Goal: Task Accomplishment & Management: Manage account settings

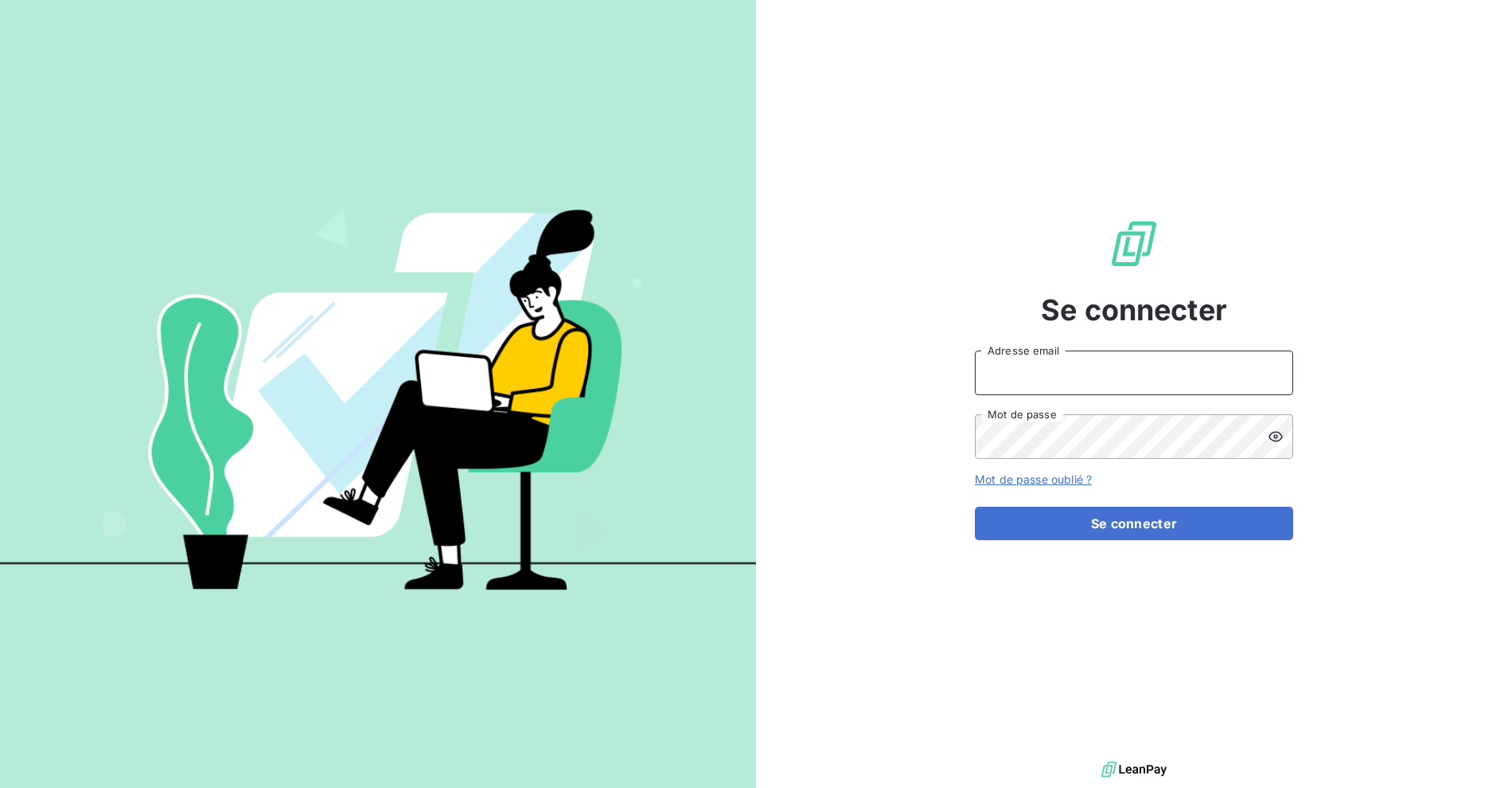
type input "[EMAIL_ADDRESS][DOMAIN_NAME]"
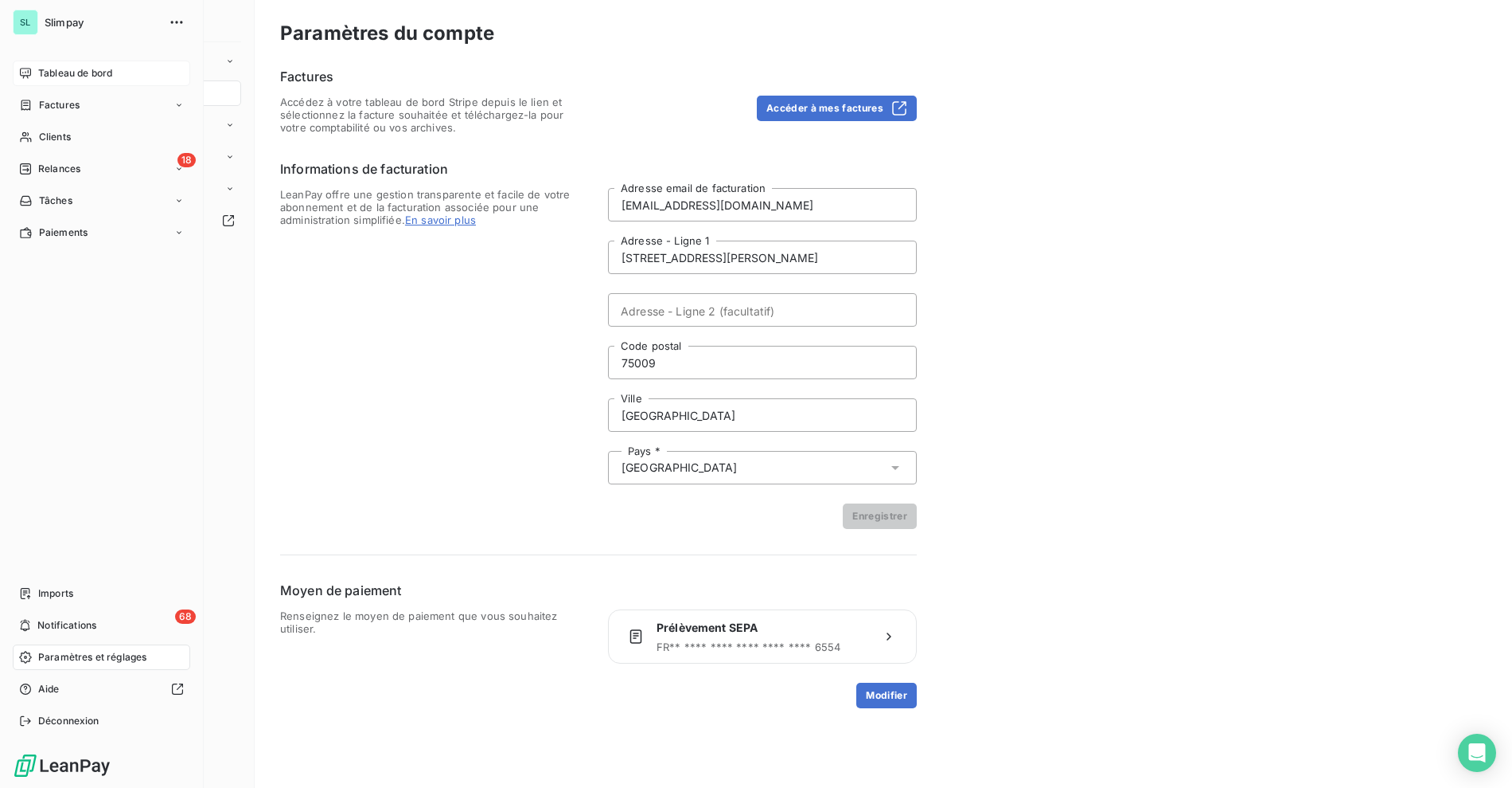
click at [31, 63] on div "Tableau de bord" at bounding box center [102, 72] width 178 height 25
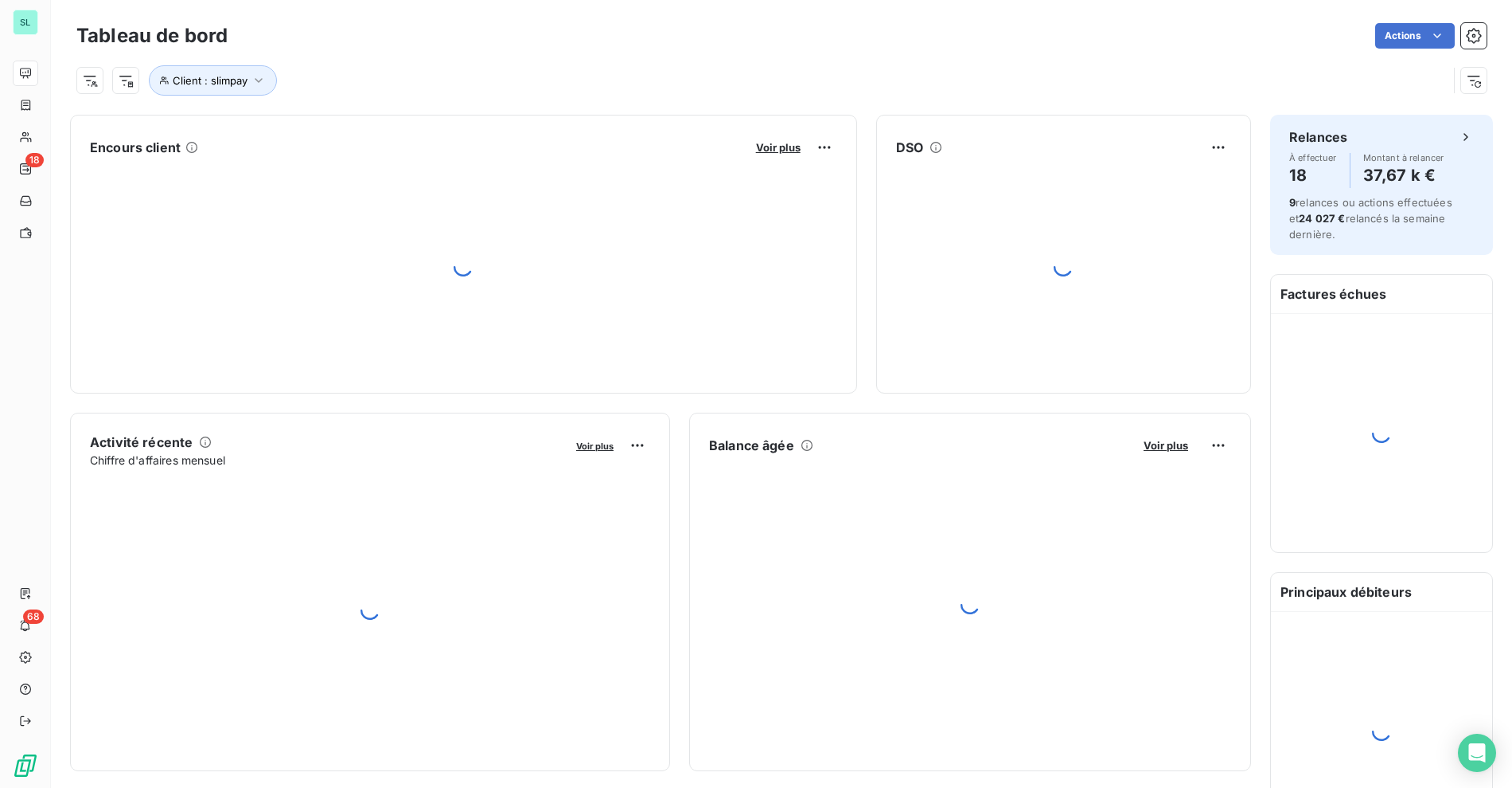
click at [886, 53] on div "Client : slimpay" at bounding box center [781, 74] width 1410 height 43
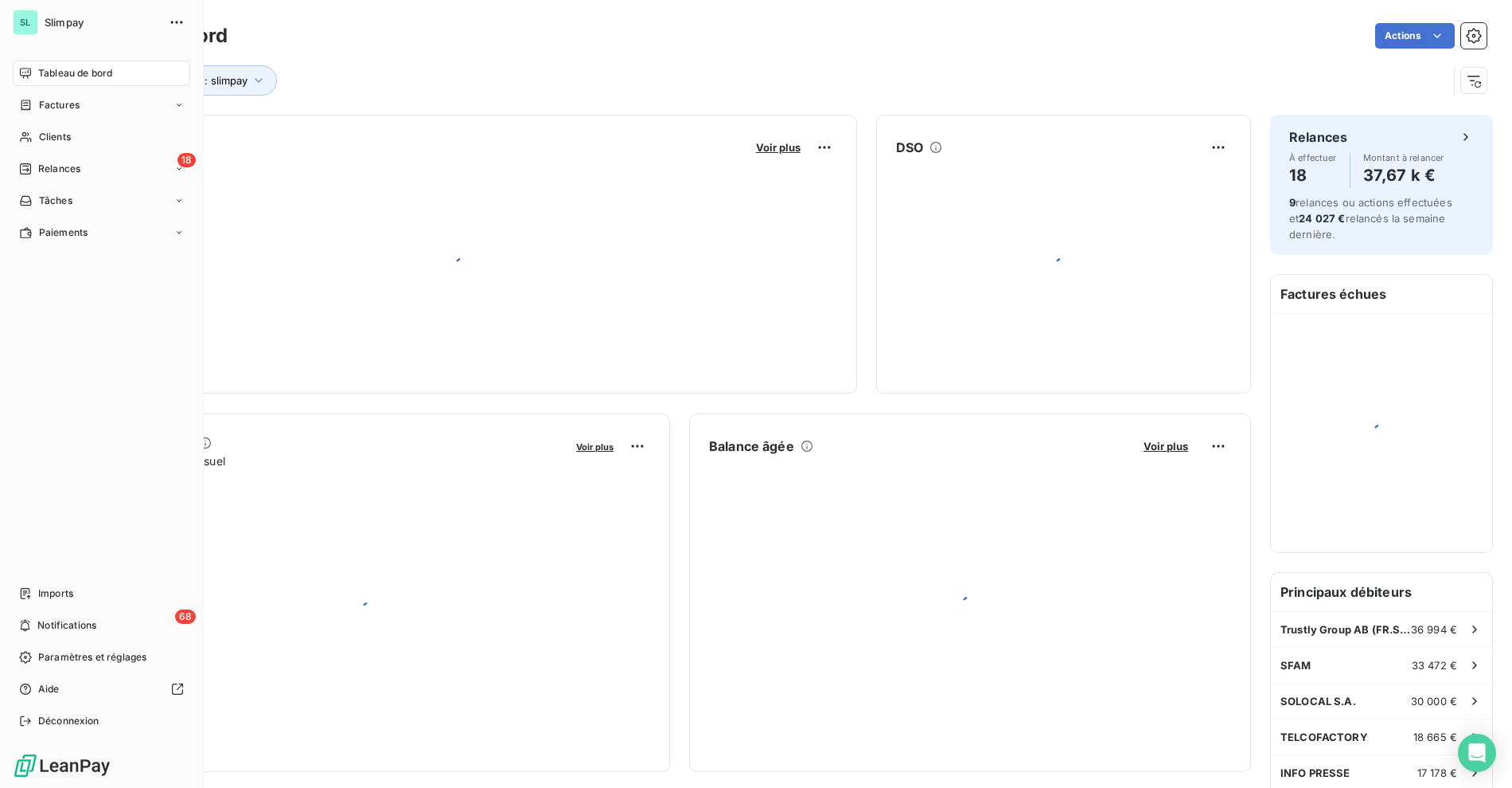
click at [29, 70] on icon at bounding box center [25, 72] width 11 height 10
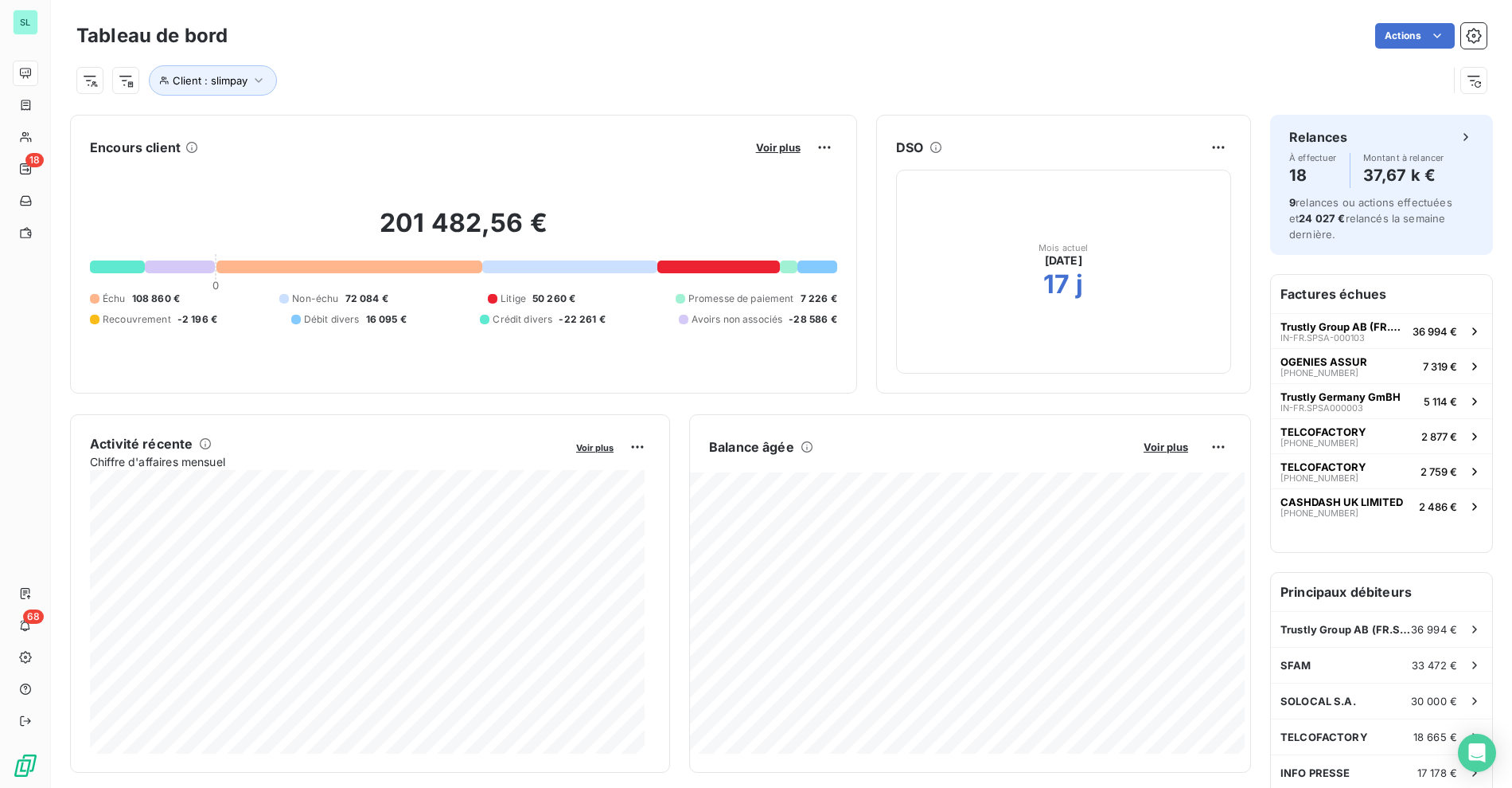
click at [797, 87] on div "Client : slimpay" at bounding box center [762, 80] width 1372 height 30
drag, startPoint x: 875, startPoint y: 84, endPoint x: 71, endPoint y: 181, distance: 809.8
click at [872, 84] on div "Client : slimpay" at bounding box center [762, 80] width 1372 height 30
drag, startPoint x: 371, startPoint y: 216, endPoint x: 533, endPoint y: 241, distance: 163.9
click at [533, 241] on h2 "201 482,56 €" at bounding box center [464, 231] width 747 height 48
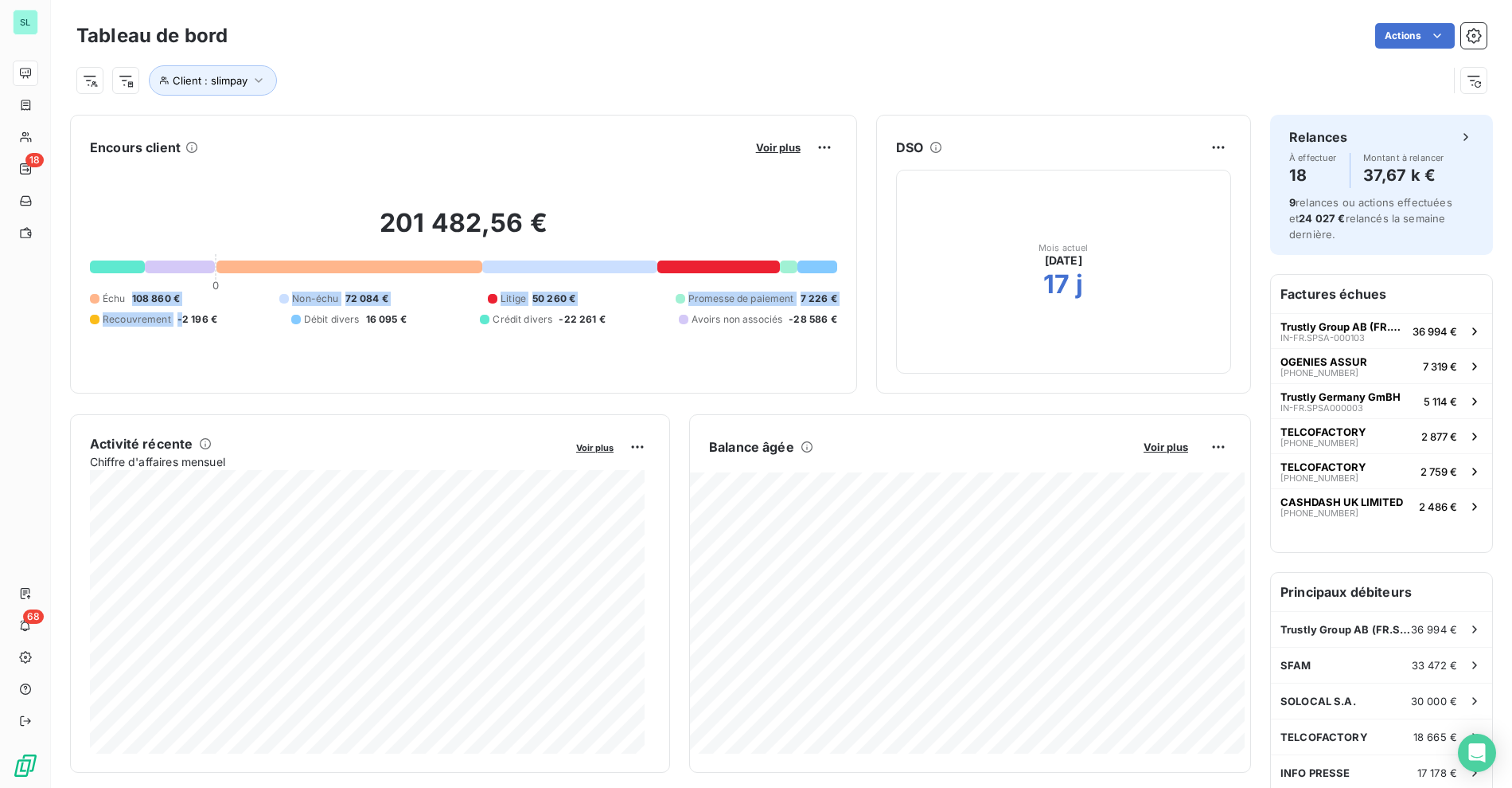
drag, startPoint x: 159, startPoint y: 304, endPoint x: 181, endPoint y: 319, distance: 26.6
click at [181, 319] on div "Échu 108 860 € Non-échu 72 084 € Litige 50 260 € Promesse de paiement 7 226 € R…" at bounding box center [464, 309] width 747 height 35
drag, startPoint x: 182, startPoint y: 319, endPoint x: 580, endPoint y: 235, distance: 406.8
click at [186, 319] on span "-2 196 €" at bounding box center [198, 319] width 40 height 14
click at [682, 181] on div "201 482,56 € 0 Échu 108 860 € Non-échu 72 084 € Litige 50 260 € Promesse de pai…" at bounding box center [464, 266] width 747 height 214
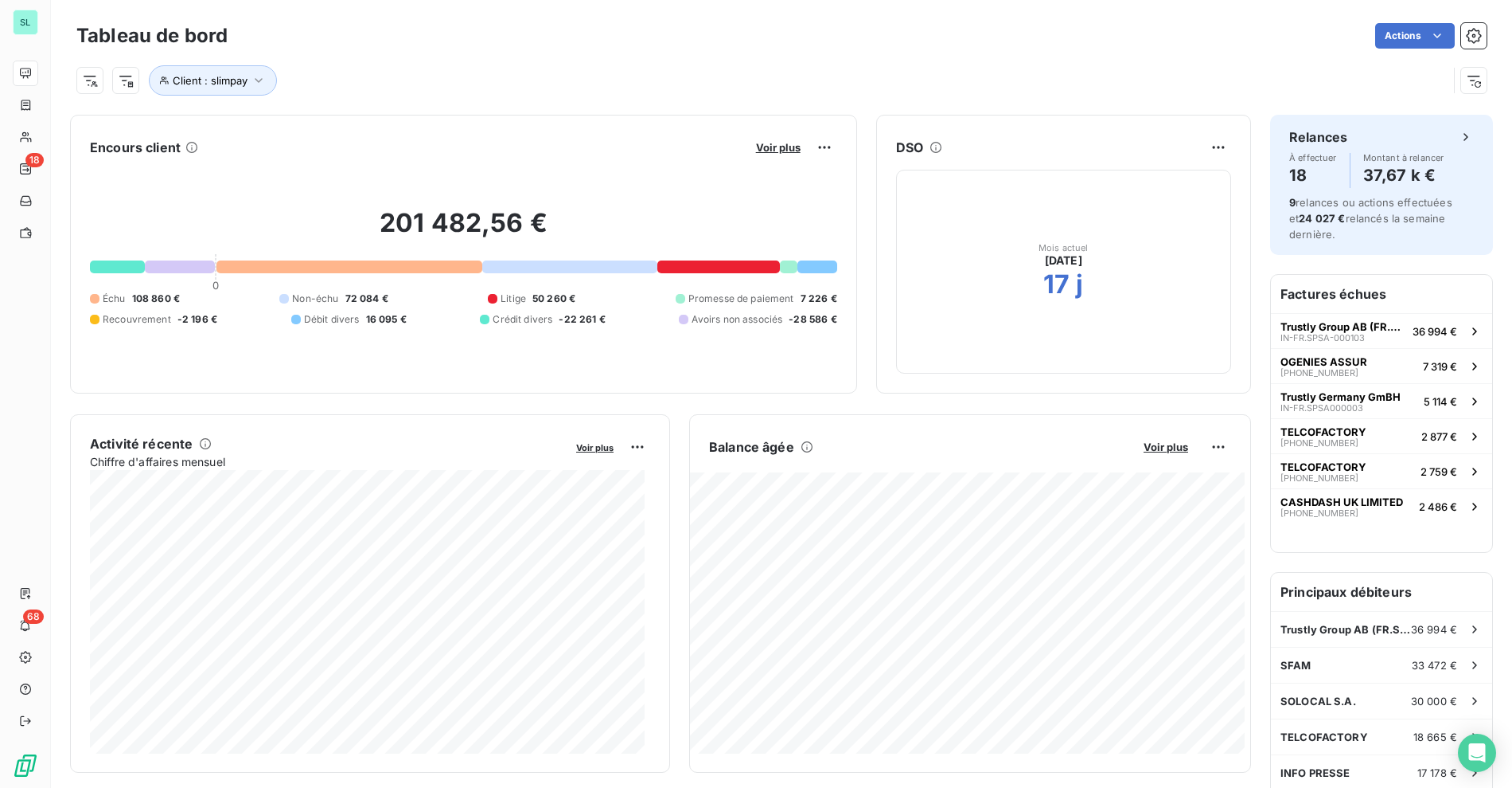
click at [752, 155] on div "Voir plus" at bounding box center [794, 147] width 86 height 25
click at [757, 141] on span "Voir plus" at bounding box center [778, 148] width 44 height 13
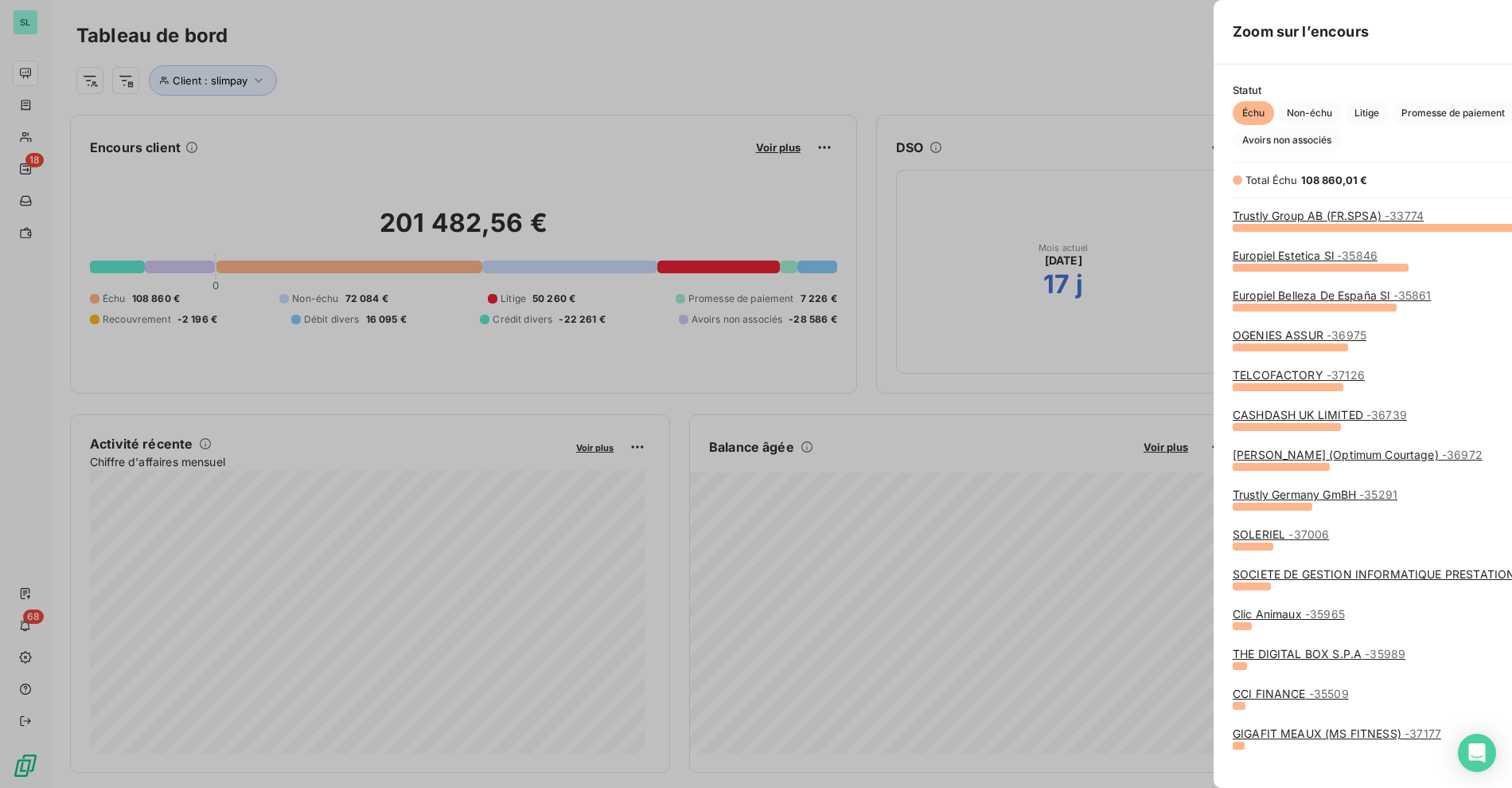
scroll to position [547, 597]
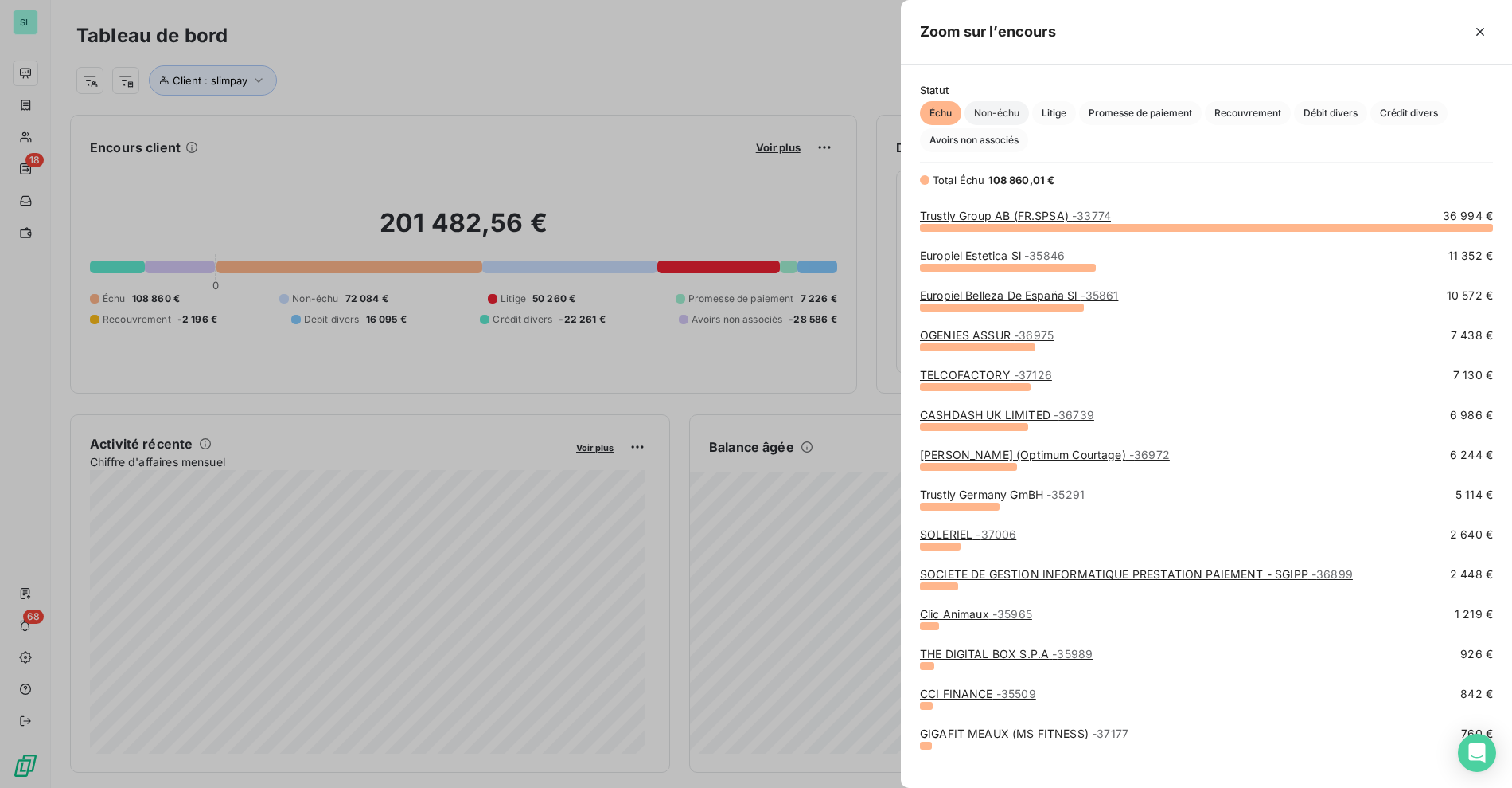
click at [1010, 111] on span "Non-échu" at bounding box center [996, 112] width 65 height 24
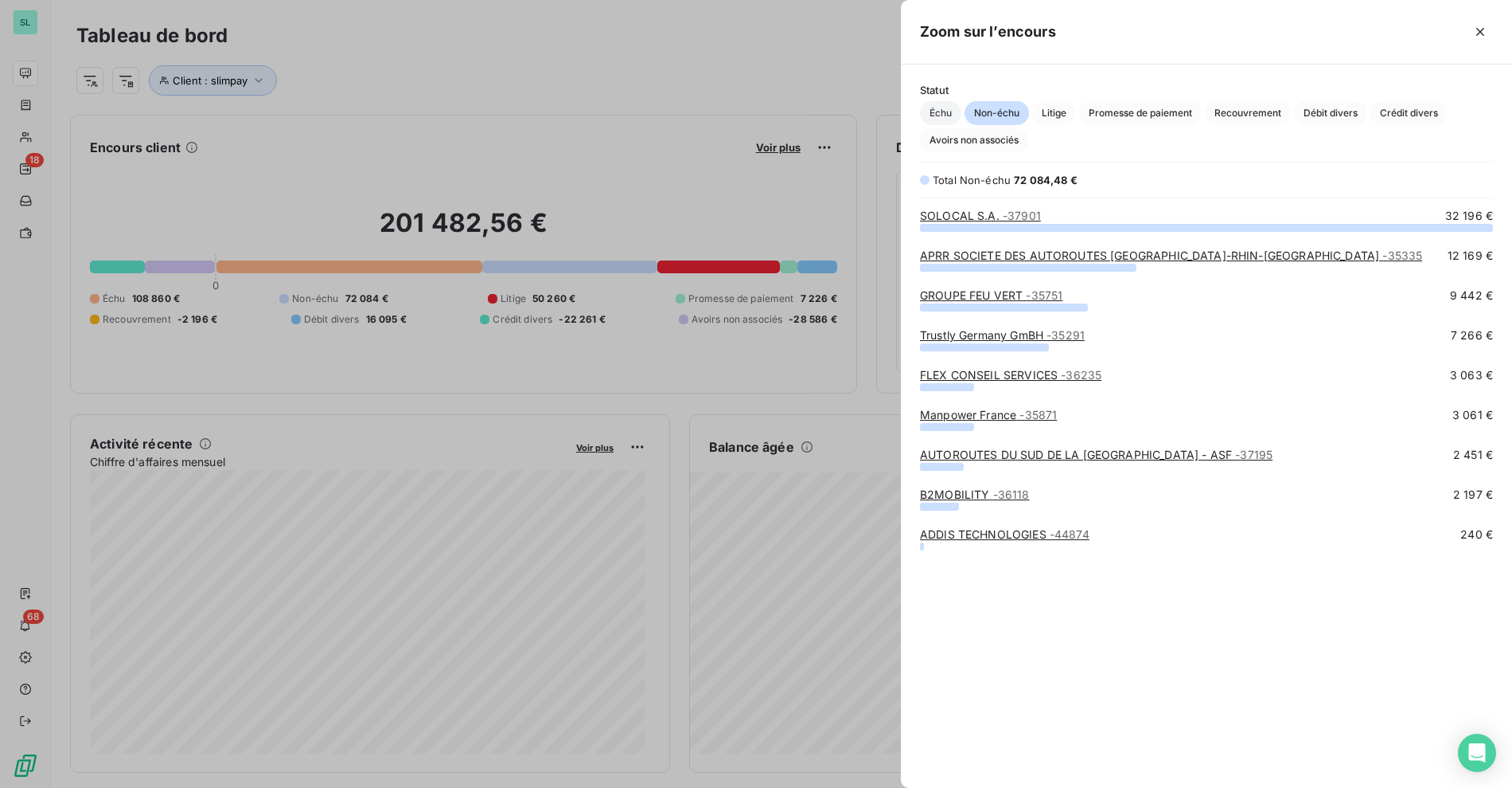
click at [948, 112] on span "Échu" at bounding box center [941, 112] width 41 height 24
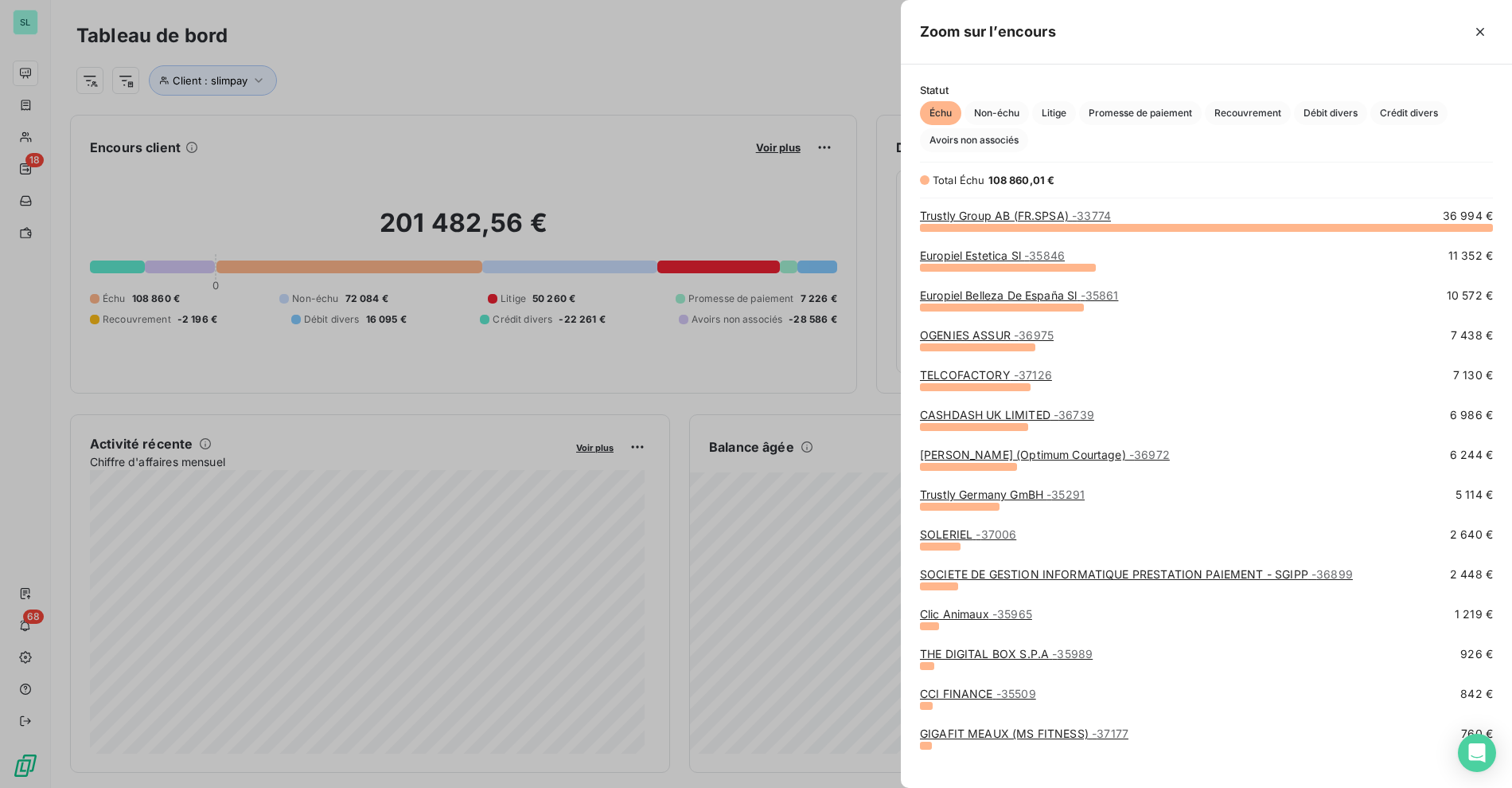
click at [681, 198] on div at bounding box center [756, 394] width 1512 height 788
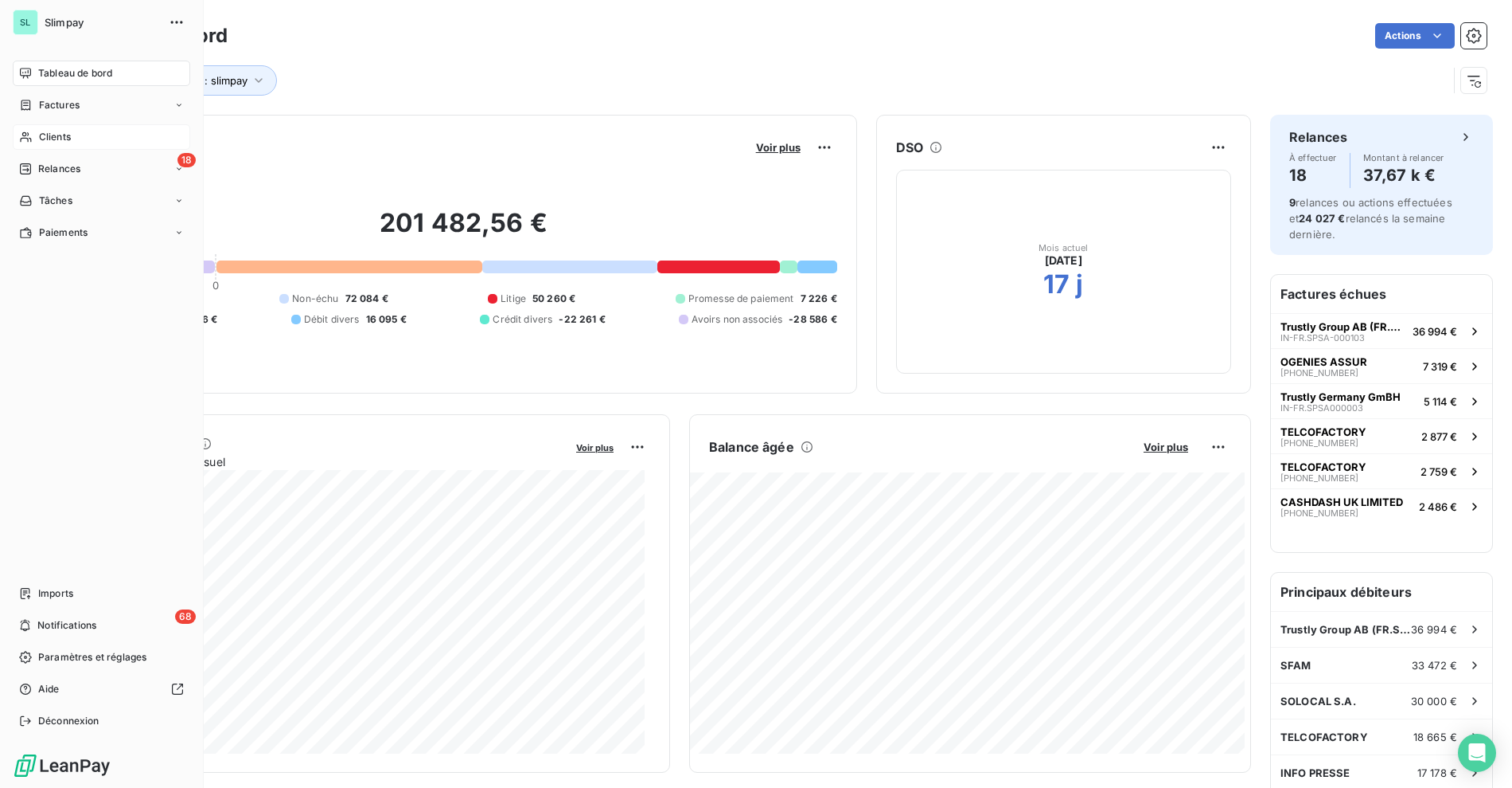
click at [41, 130] on div "Clients" at bounding box center [102, 137] width 178 height 25
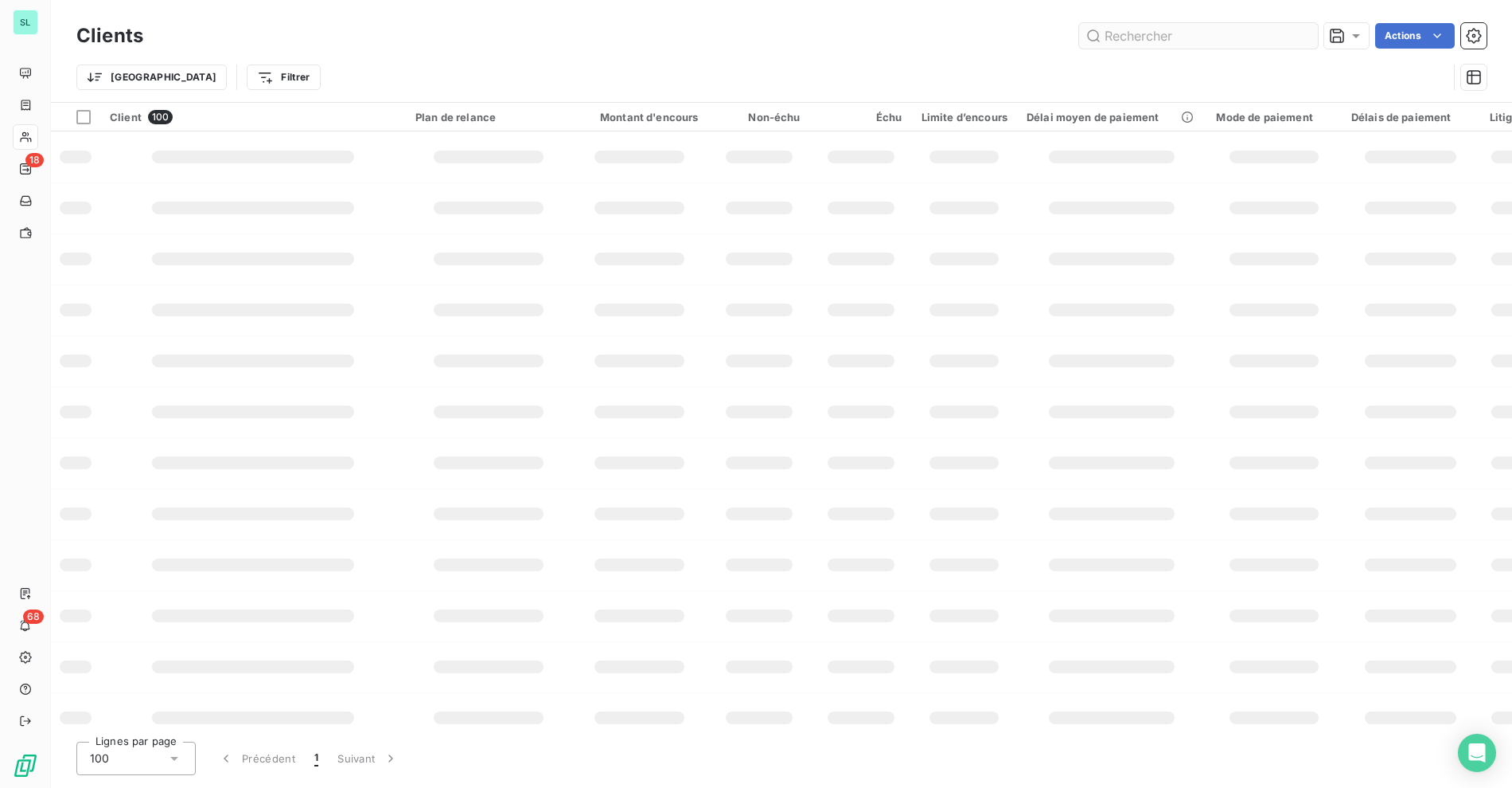
click at [1197, 37] on input "text" at bounding box center [1199, 36] width 239 height 25
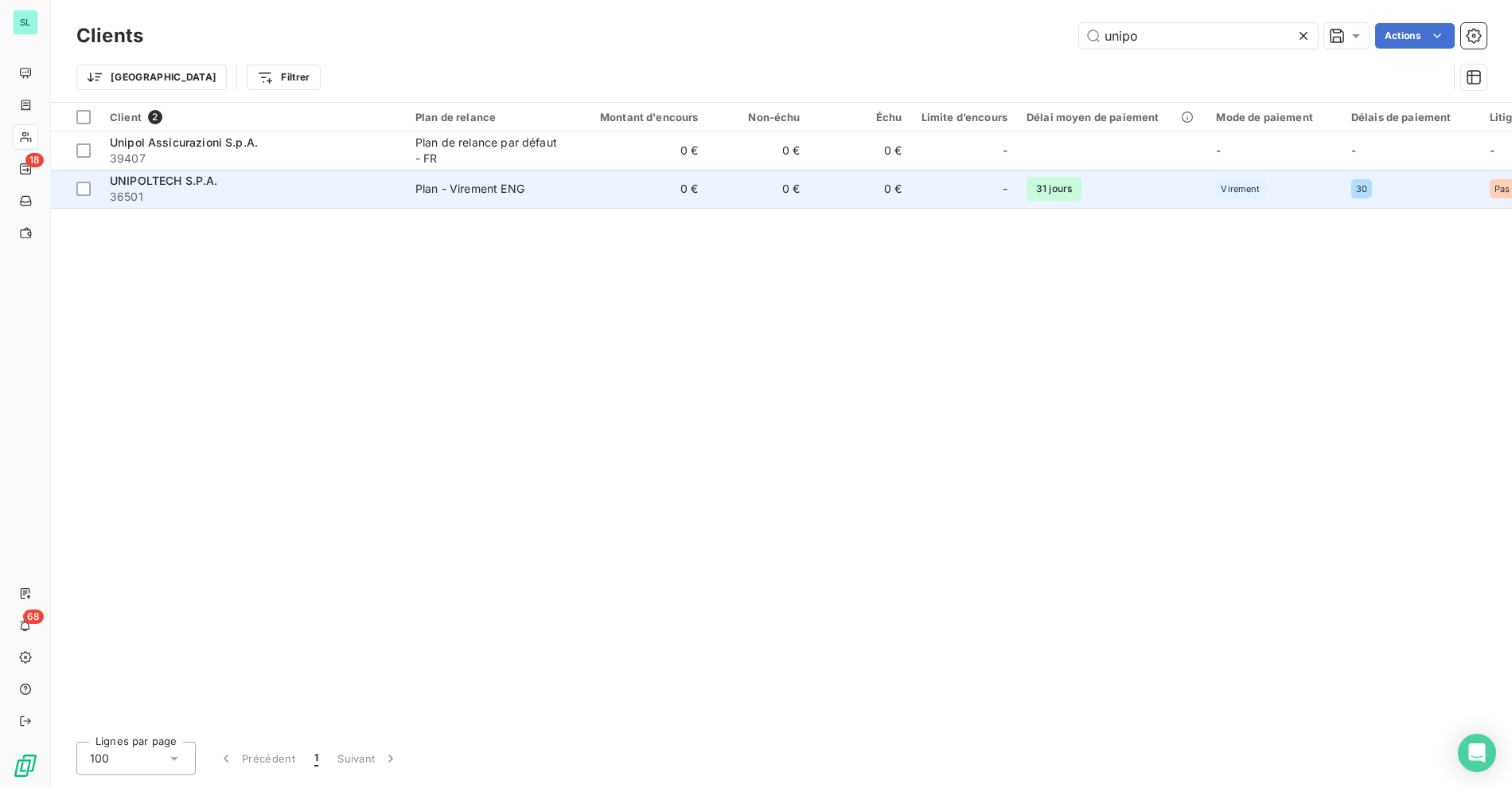
type input "unipo"
click at [289, 194] on span "36501" at bounding box center [253, 197] width 287 height 16
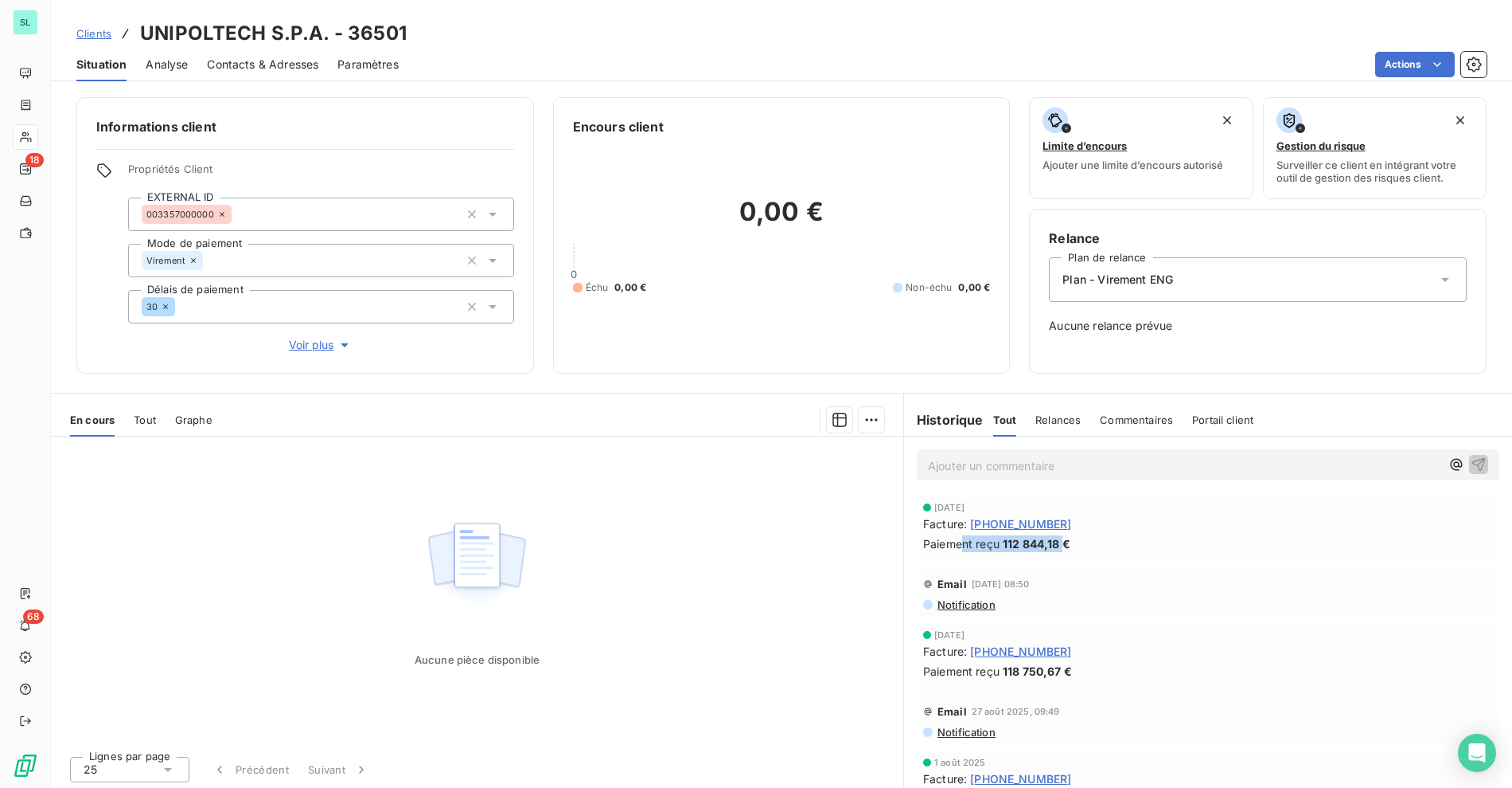
drag, startPoint x: 988, startPoint y: 540, endPoint x: 1058, endPoint y: 543, distance: 70.1
click at [1058, 543] on div "Paiement reçu 112 844,18 €" at bounding box center [1208, 544] width 570 height 17
drag, startPoint x: 1089, startPoint y: 540, endPoint x: 1047, endPoint y: 535, distance: 42.3
click at [1089, 540] on div "Paiement reçu 112 844,18 €" at bounding box center [1208, 544] width 570 height 17
click at [1018, 531] on span "[PHONE_NUMBER]" at bounding box center [1020, 523] width 101 height 17
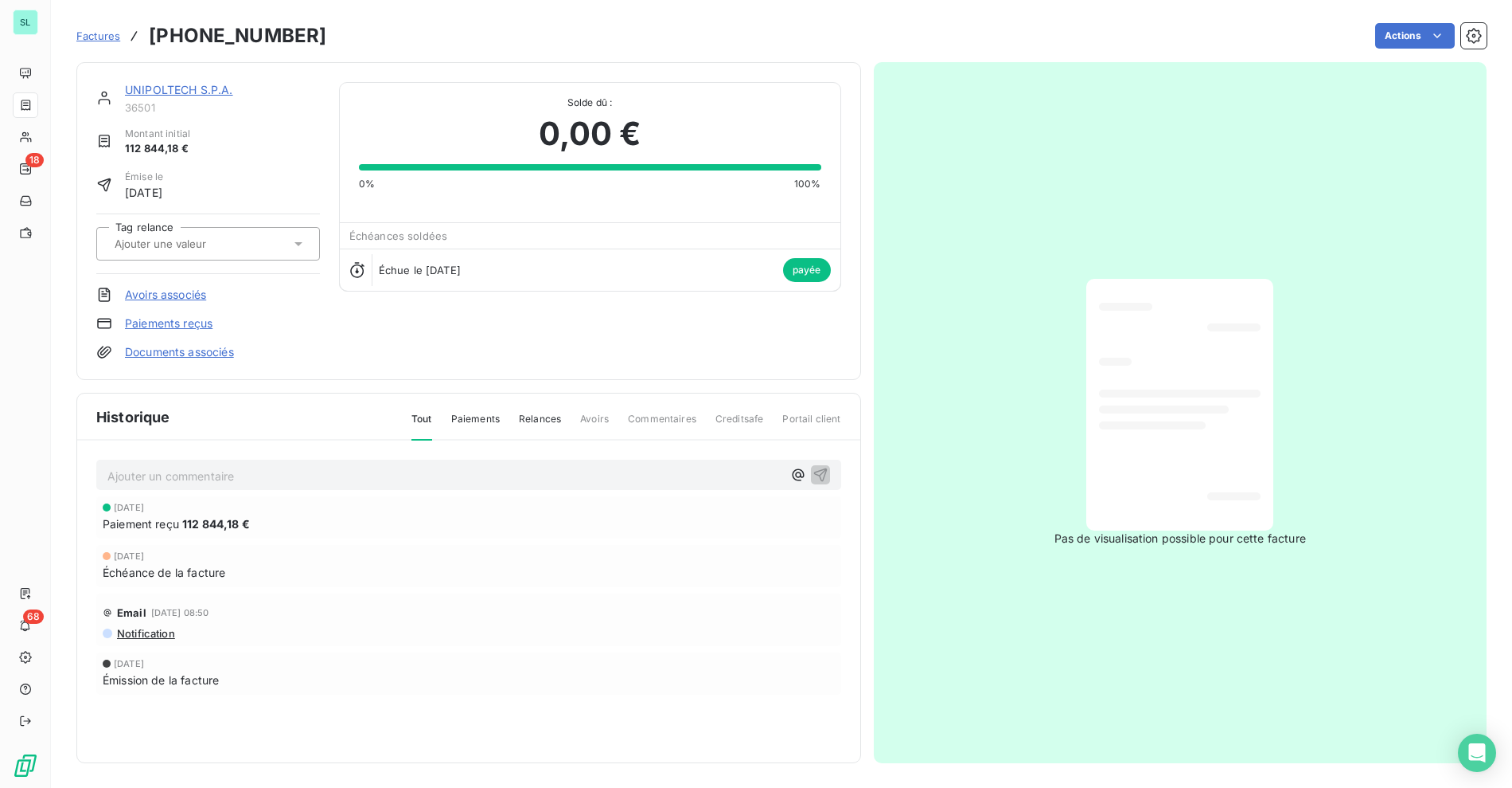
drag, startPoint x: 138, startPoint y: 529, endPoint x: 249, endPoint y: 530, distance: 111.0
click at [249, 530] on div "[DATE] Paiement reçu 112 844,18 €" at bounding box center [469, 517] width 745 height 42
click at [299, 523] on div "Paiement reçu 112 844,18 €" at bounding box center [469, 523] width 732 height 17
click at [536, 47] on div "Actions" at bounding box center [915, 36] width 1141 height 25
click at [588, 55] on div "UNIPOLTECH S.P.A. 36501 Montant initial 112 844,18 € Émise le [DATE] Tag relanc…" at bounding box center [781, 408] width 1410 height 711
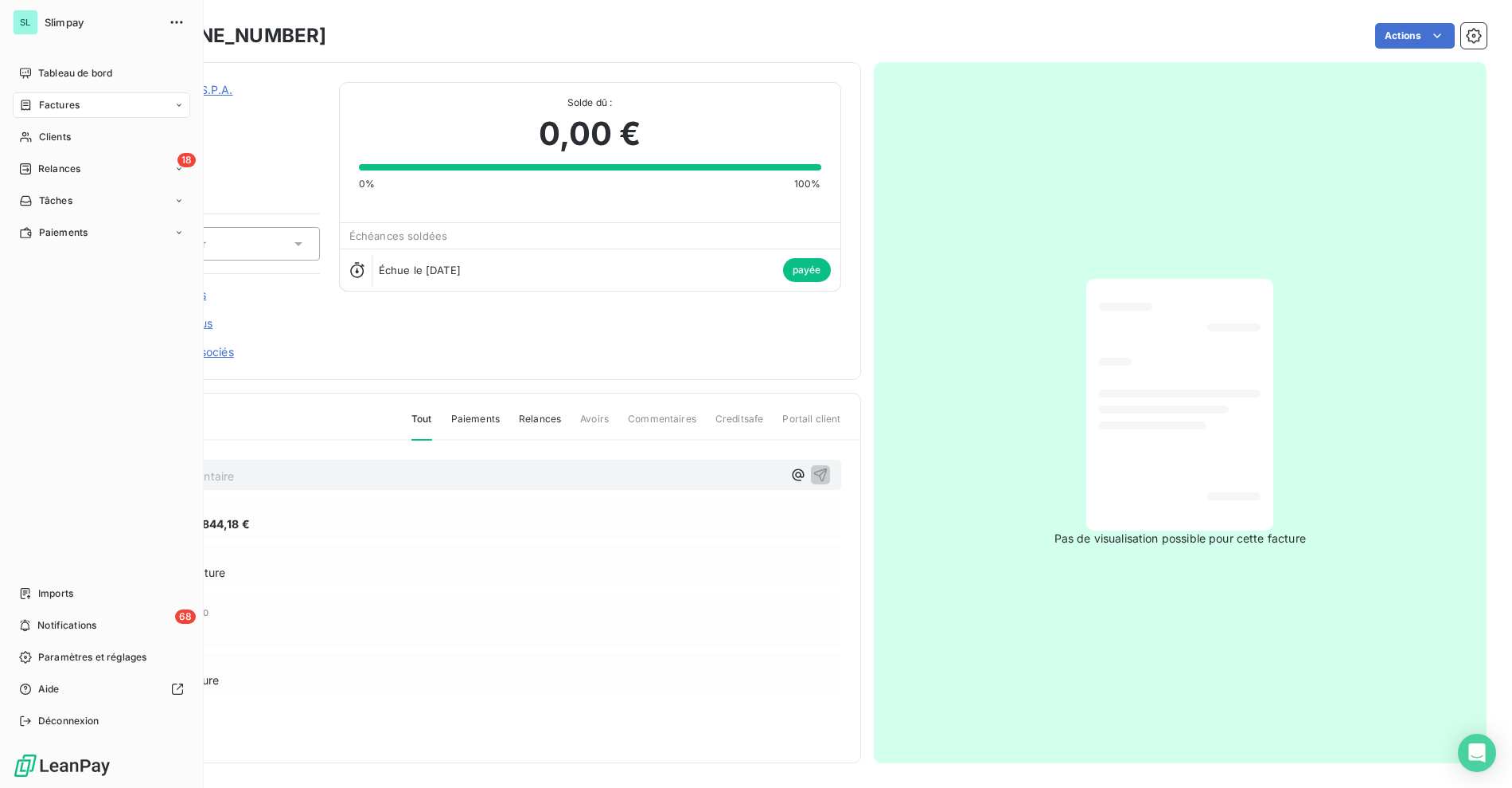
click at [71, 109] on span "Factures" at bounding box center [58, 105] width 40 height 14
click at [52, 228] on span "Clients" at bounding box center [55, 232] width 32 height 14
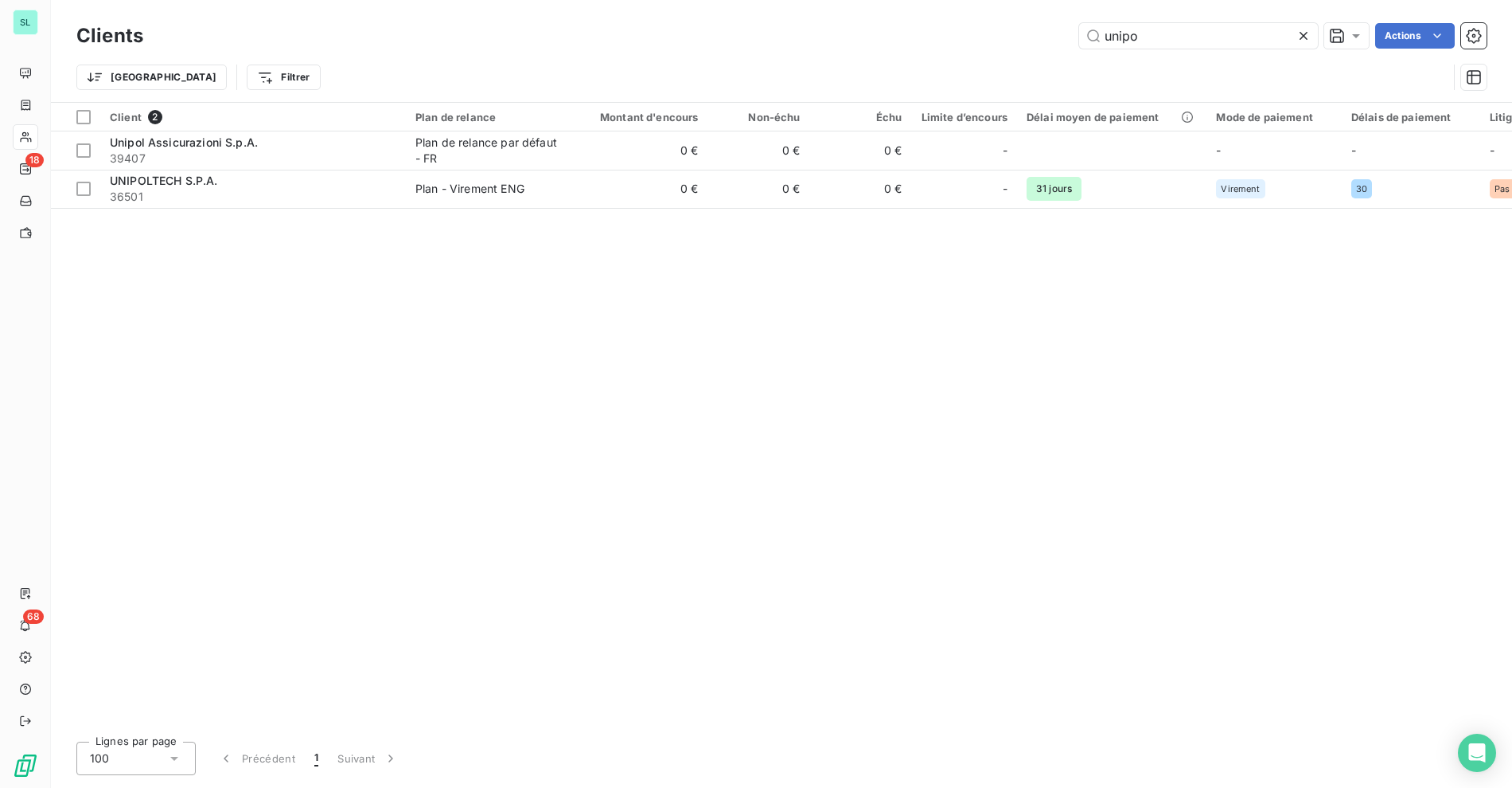
drag, startPoint x: 1115, startPoint y: 34, endPoint x: 1005, endPoint y: 19, distance: 111.0
click at [1007, 20] on div "Clients unipo Actions" at bounding box center [781, 36] width 1410 height 34
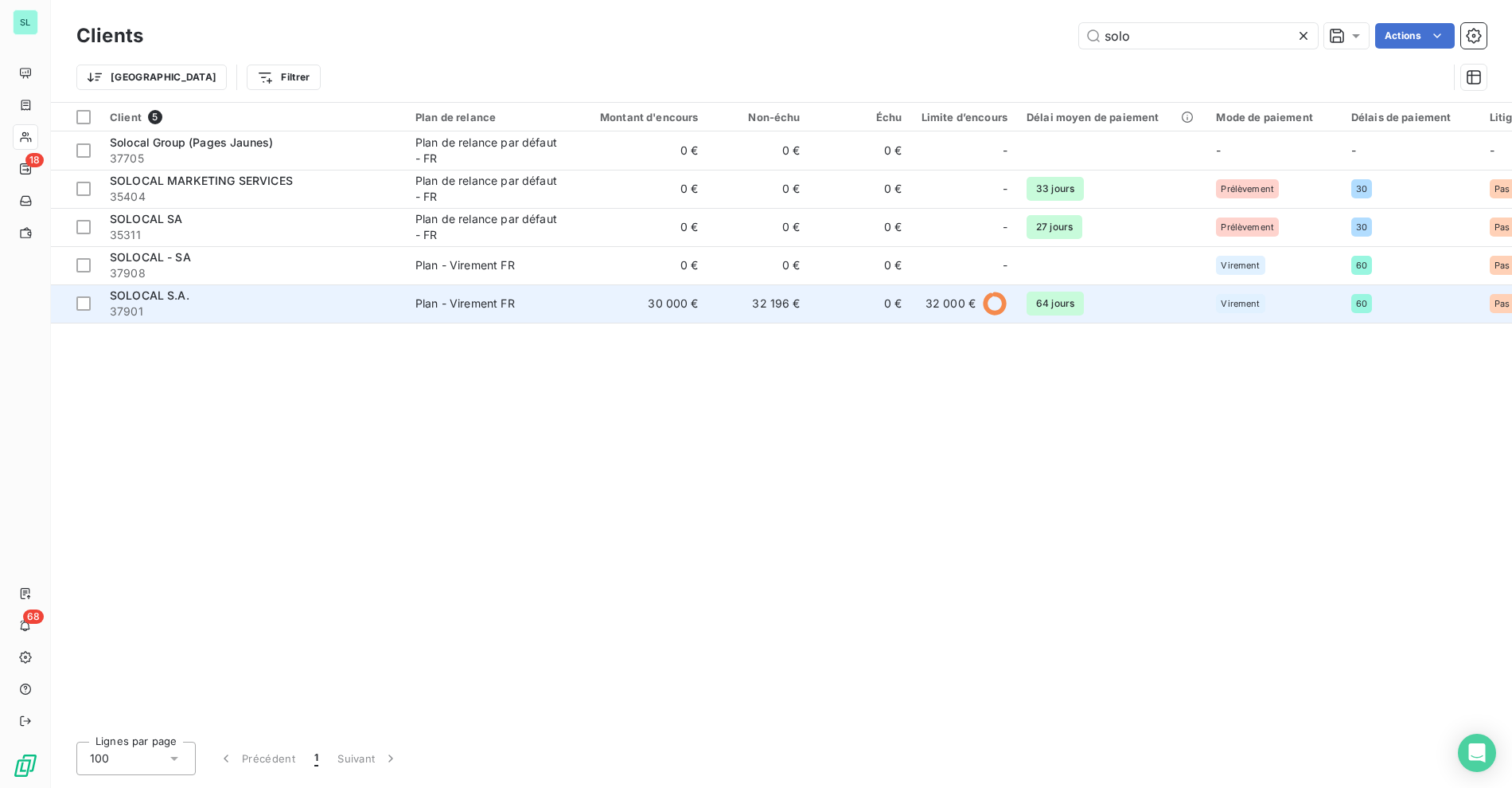
type input "solo"
click at [570, 307] on td "Plan - Virement FR" at bounding box center [488, 303] width 166 height 39
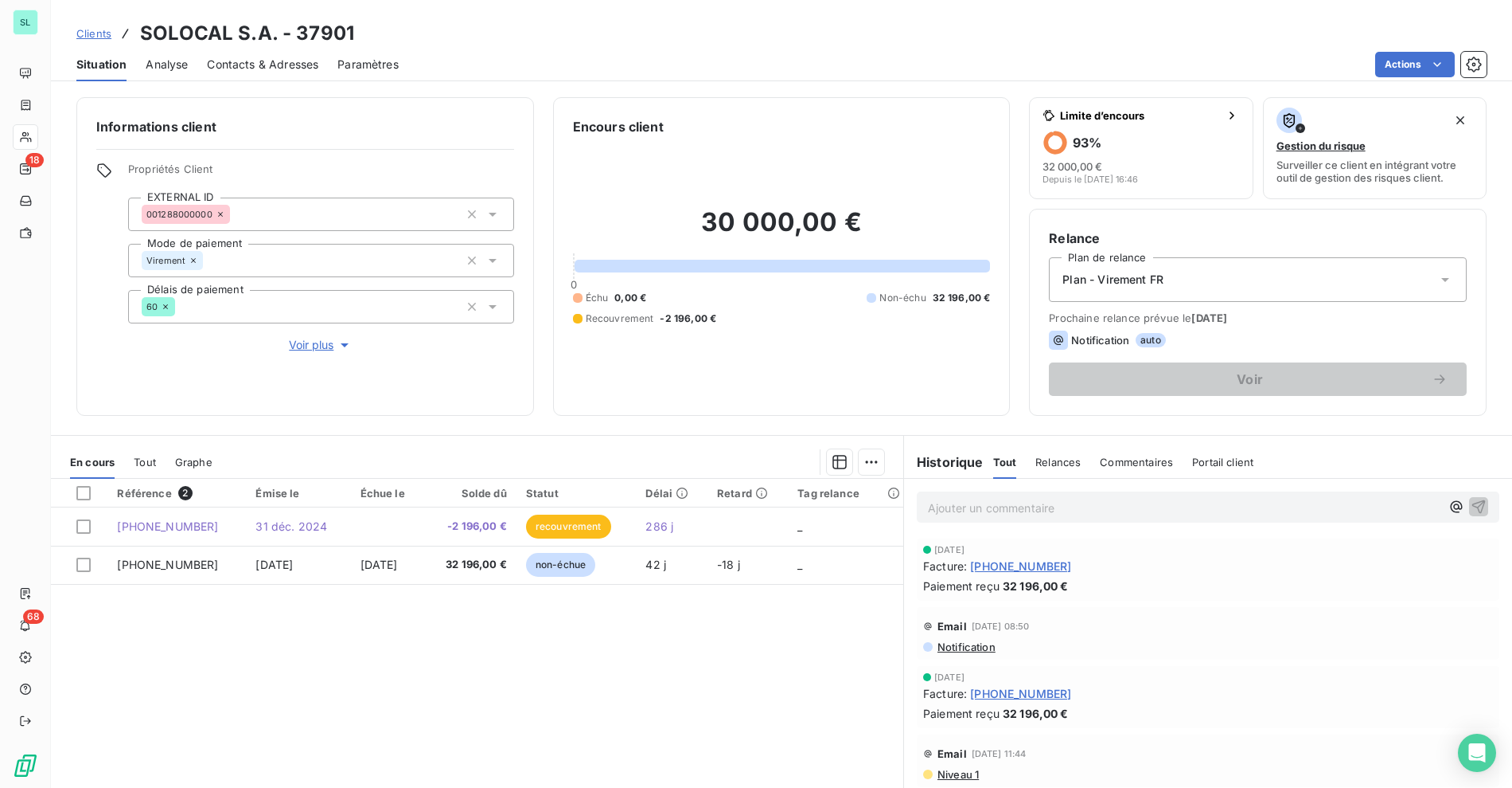
click at [343, 652] on div "Référence 2 Émise le Échue le Solde dû Statut Délai Retard Tag relance [PHONE_N…" at bounding box center [477, 632] width 852 height 307
drag, startPoint x: 688, startPoint y: 694, endPoint x: 785, endPoint y: 148, distance: 554.5
click at [689, 691] on div "Référence 2 Émise le Échue le Solde dû Statut Délai Retard Tag relance [PHONE_N…" at bounding box center [477, 632] width 852 height 307
click at [757, 44] on div "Clients SOLOCAL S.A. - 37901" at bounding box center [781, 33] width 1461 height 28
drag, startPoint x: 638, startPoint y: 56, endPoint x: 186, endPoint y: 77, distance: 452.5
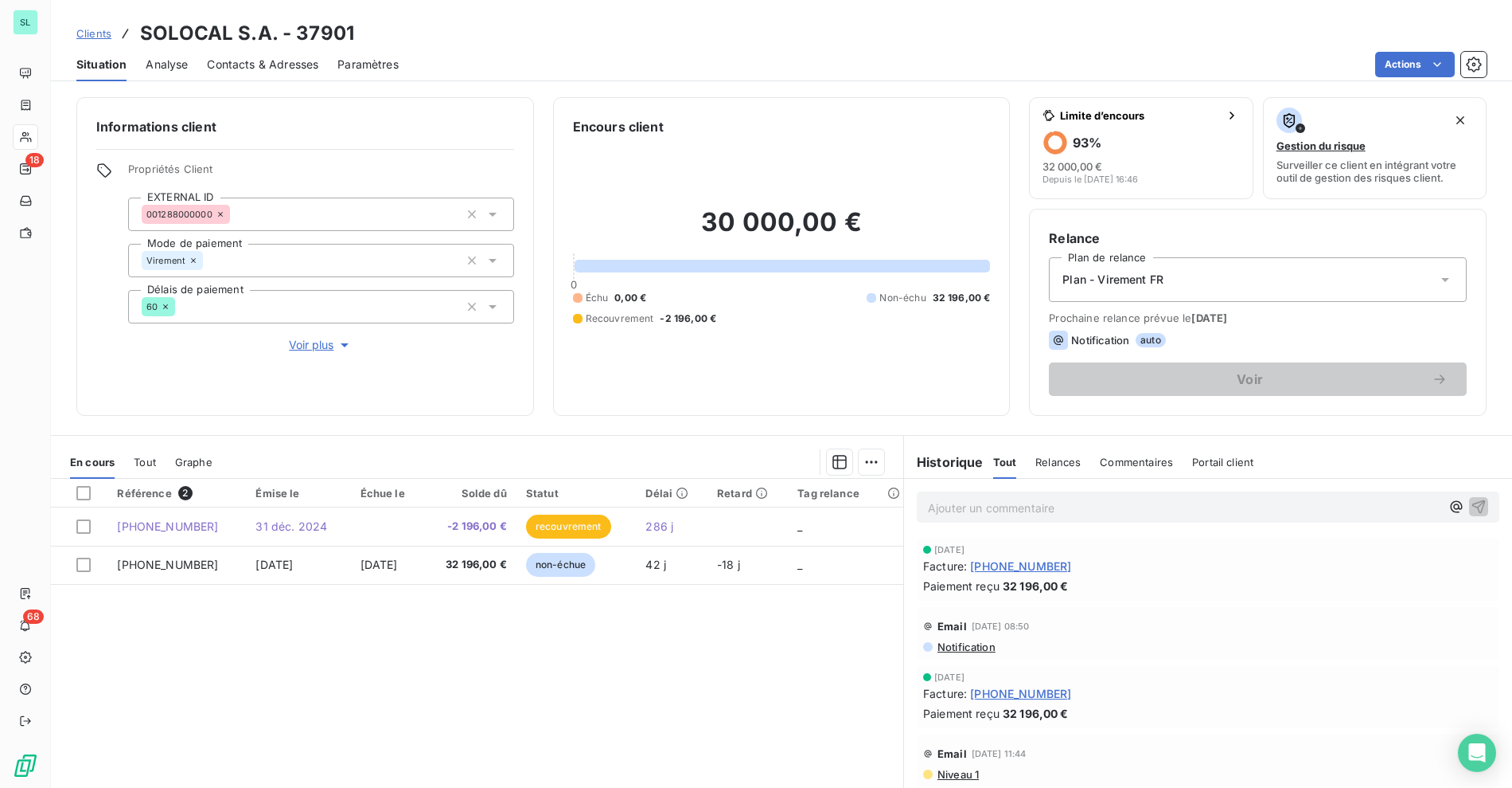
click at [638, 56] on div "Actions" at bounding box center [952, 64] width 1069 height 25
click at [97, 37] on span "Clients" at bounding box center [93, 34] width 35 height 13
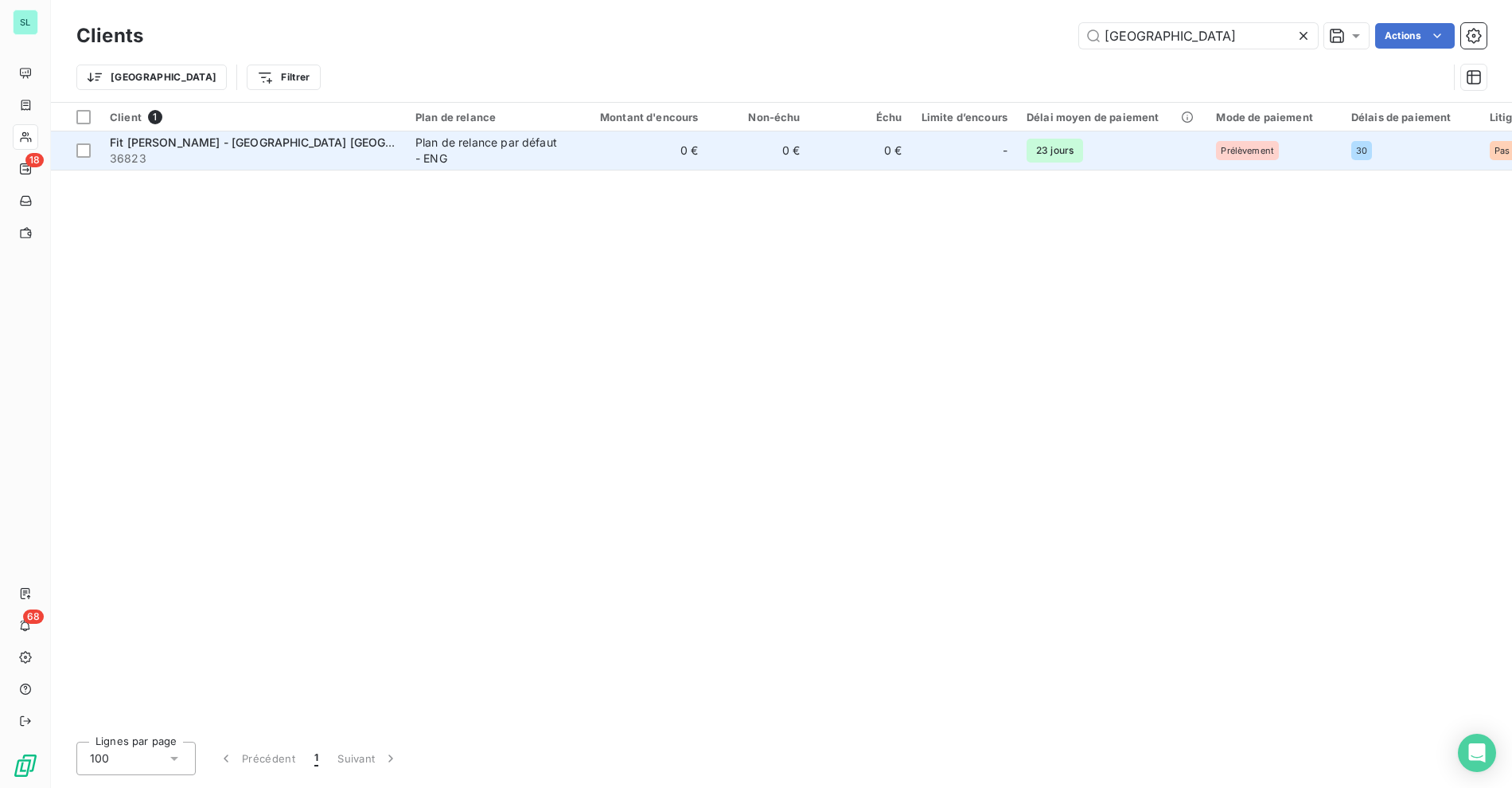
type input "[GEOGRAPHIC_DATA]"
click at [428, 160] on div "Plan de relance par défaut - ENG" at bounding box center [489, 151] width 147 height 32
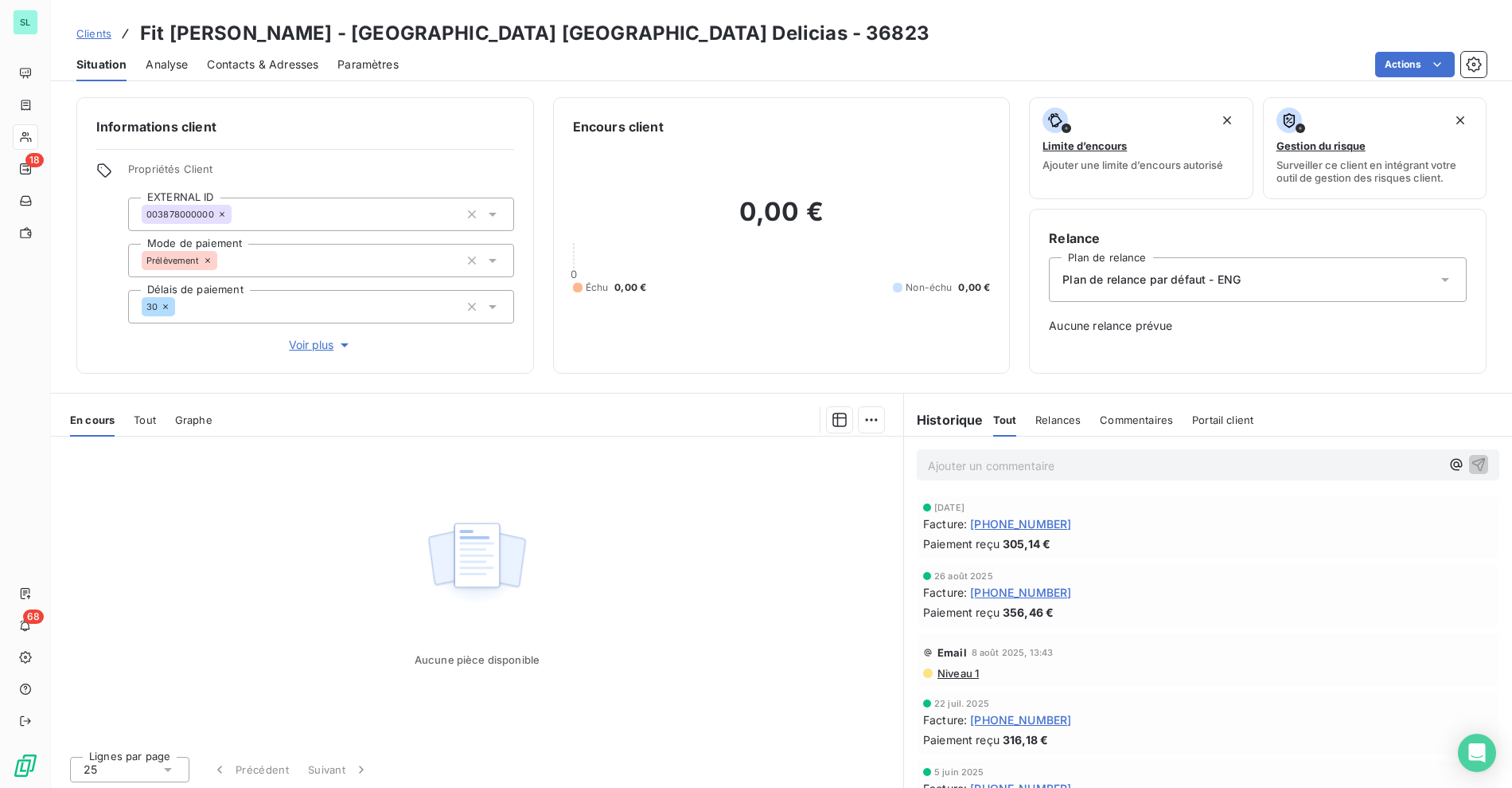
click at [1142, 271] on span "Plan de relance par défaut - ENG" at bounding box center [1152, 279] width 179 height 16
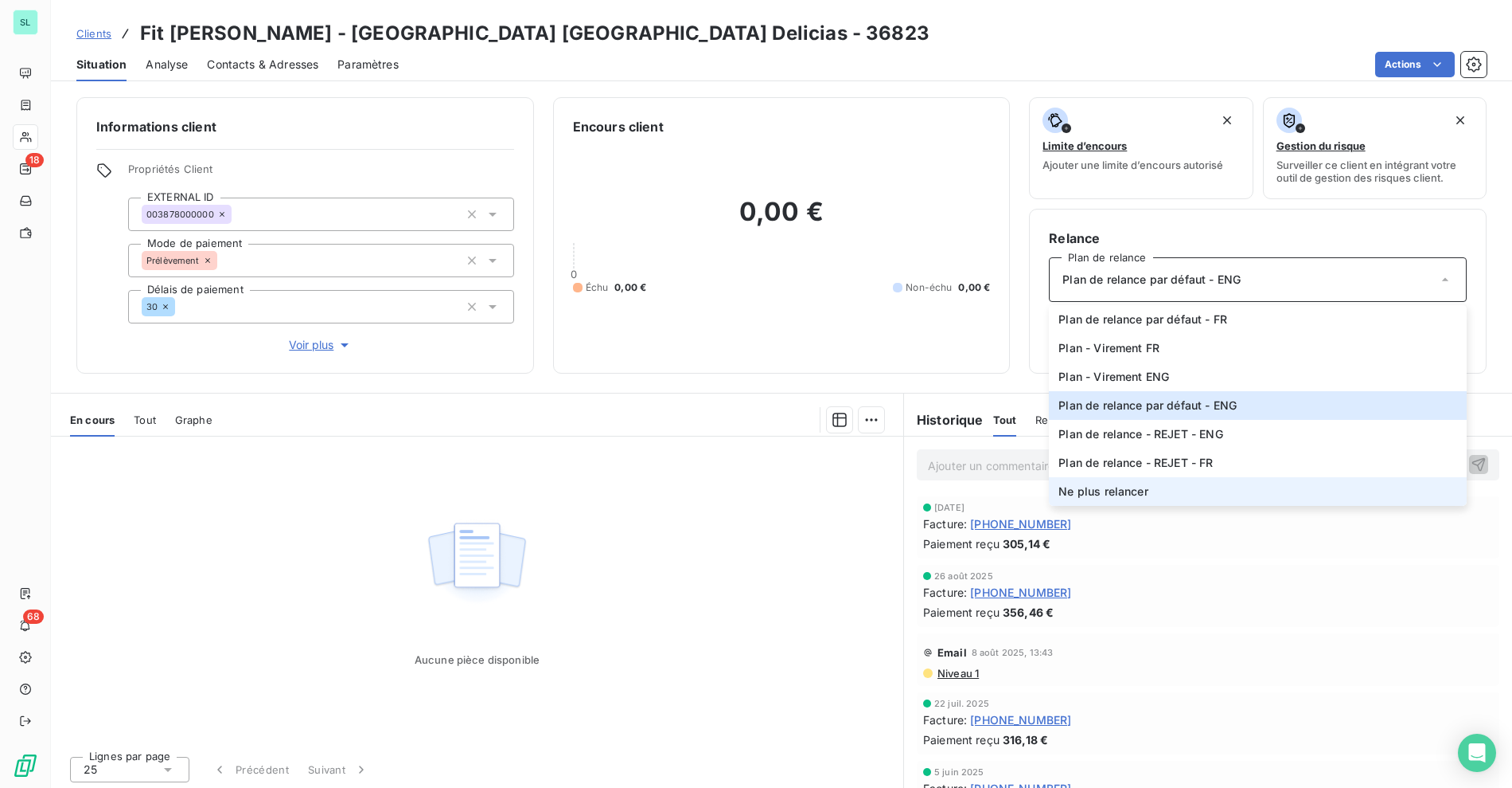
click at [1083, 491] on span "Ne plus relancer" at bounding box center [1103, 491] width 89 height 16
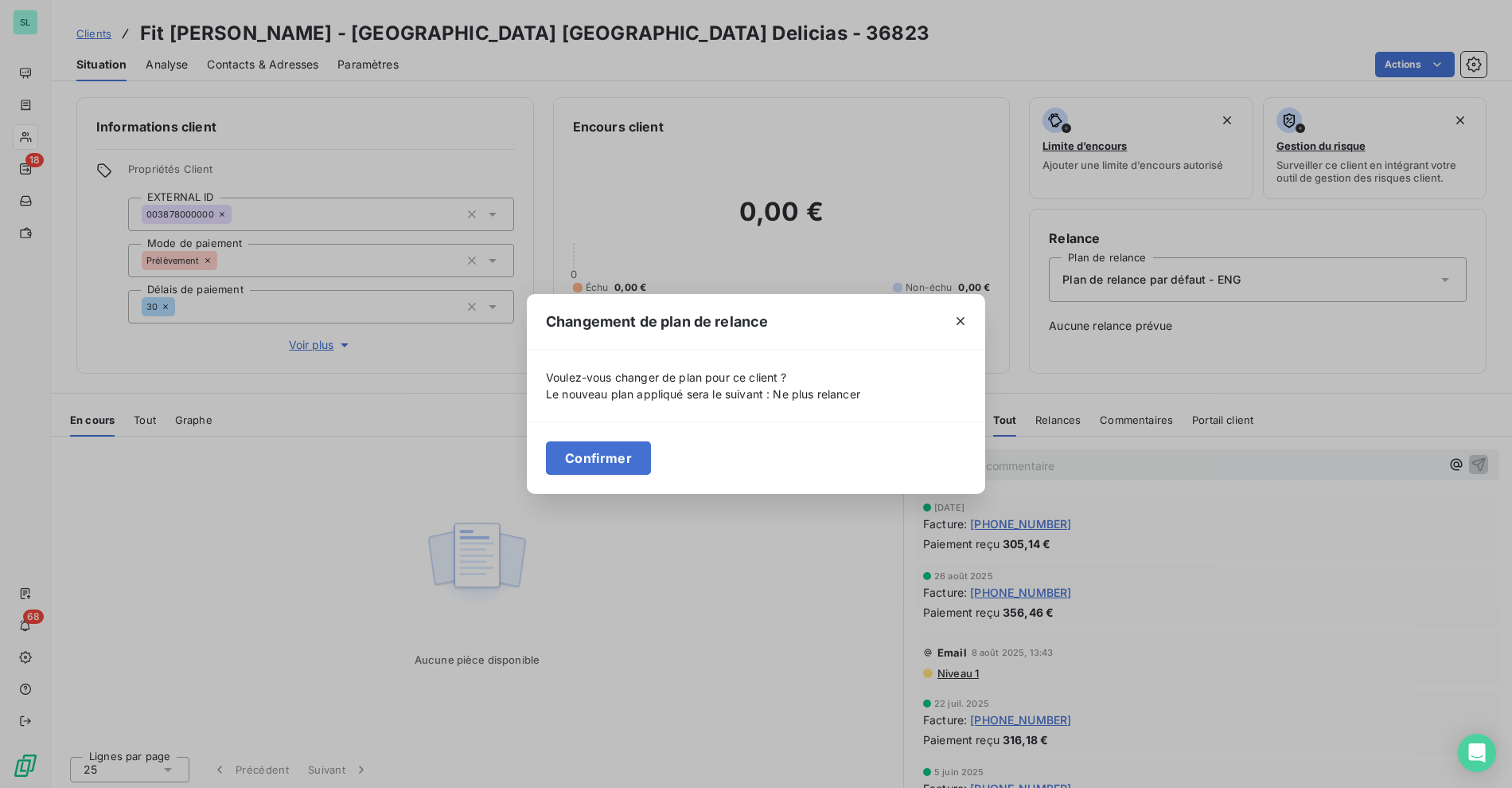
drag, startPoint x: 572, startPoint y: 468, endPoint x: 204, endPoint y: 330, distance: 393.0
click at [572, 468] on button "Confirmer" at bounding box center [598, 458] width 105 height 34
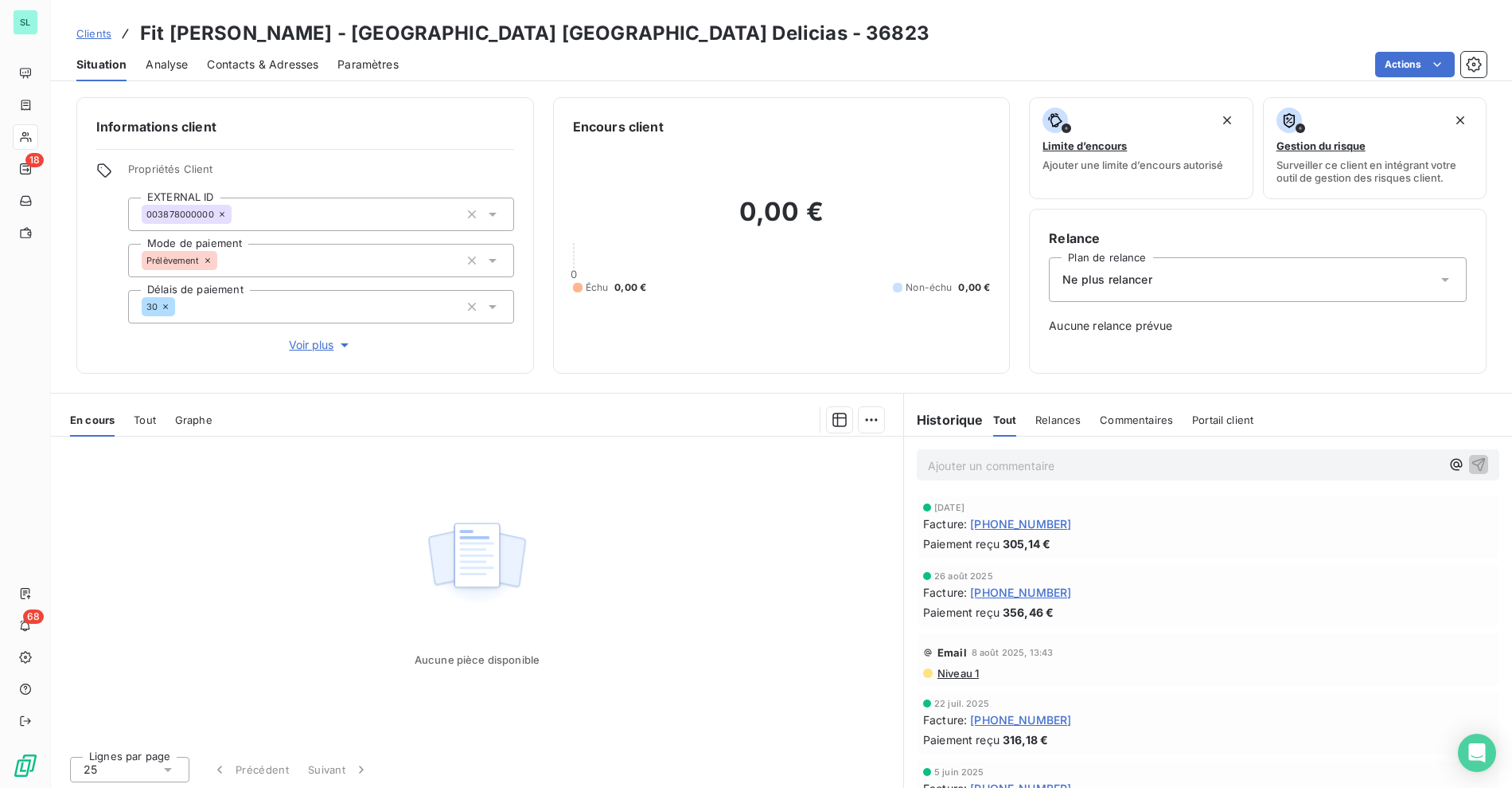
click at [318, 351] on span "Voir plus" at bounding box center [321, 345] width 64 height 16
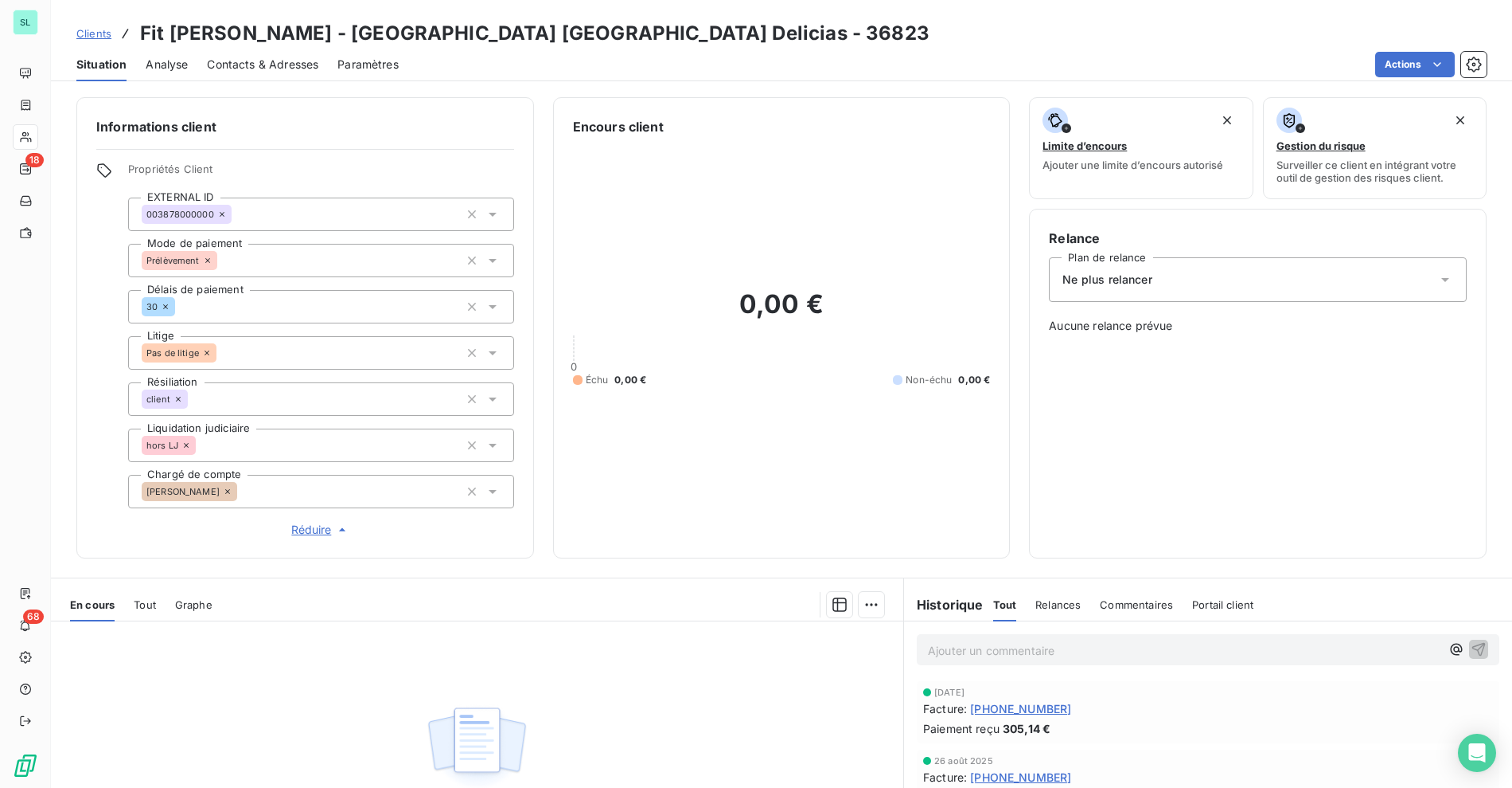
click at [181, 397] on icon at bounding box center [178, 399] width 9 height 9
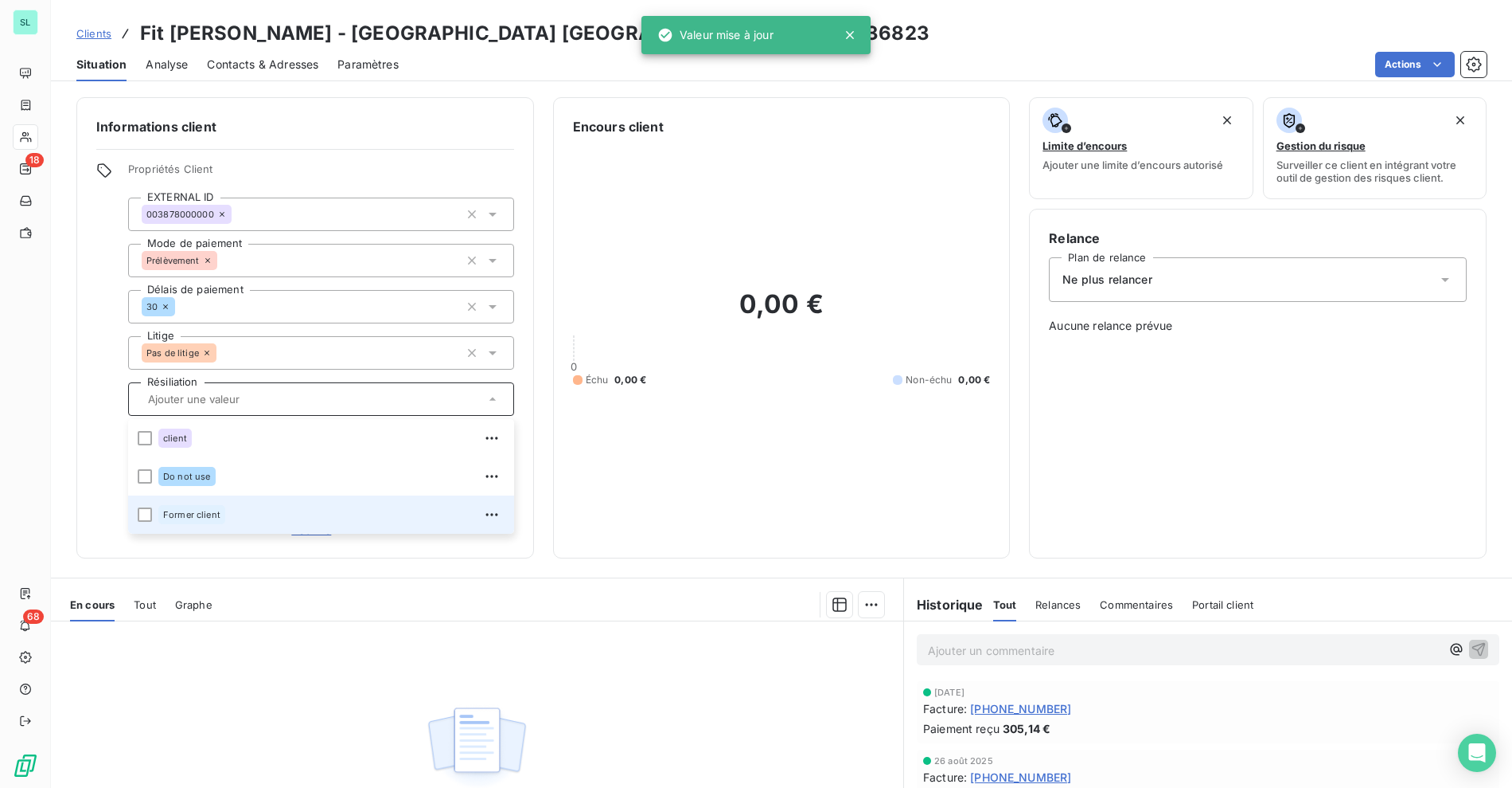
drag, startPoint x: 179, startPoint y: 514, endPoint x: 113, endPoint y: 460, distance: 85.3
click at [179, 514] on span "Former client" at bounding box center [191, 514] width 57 height 9
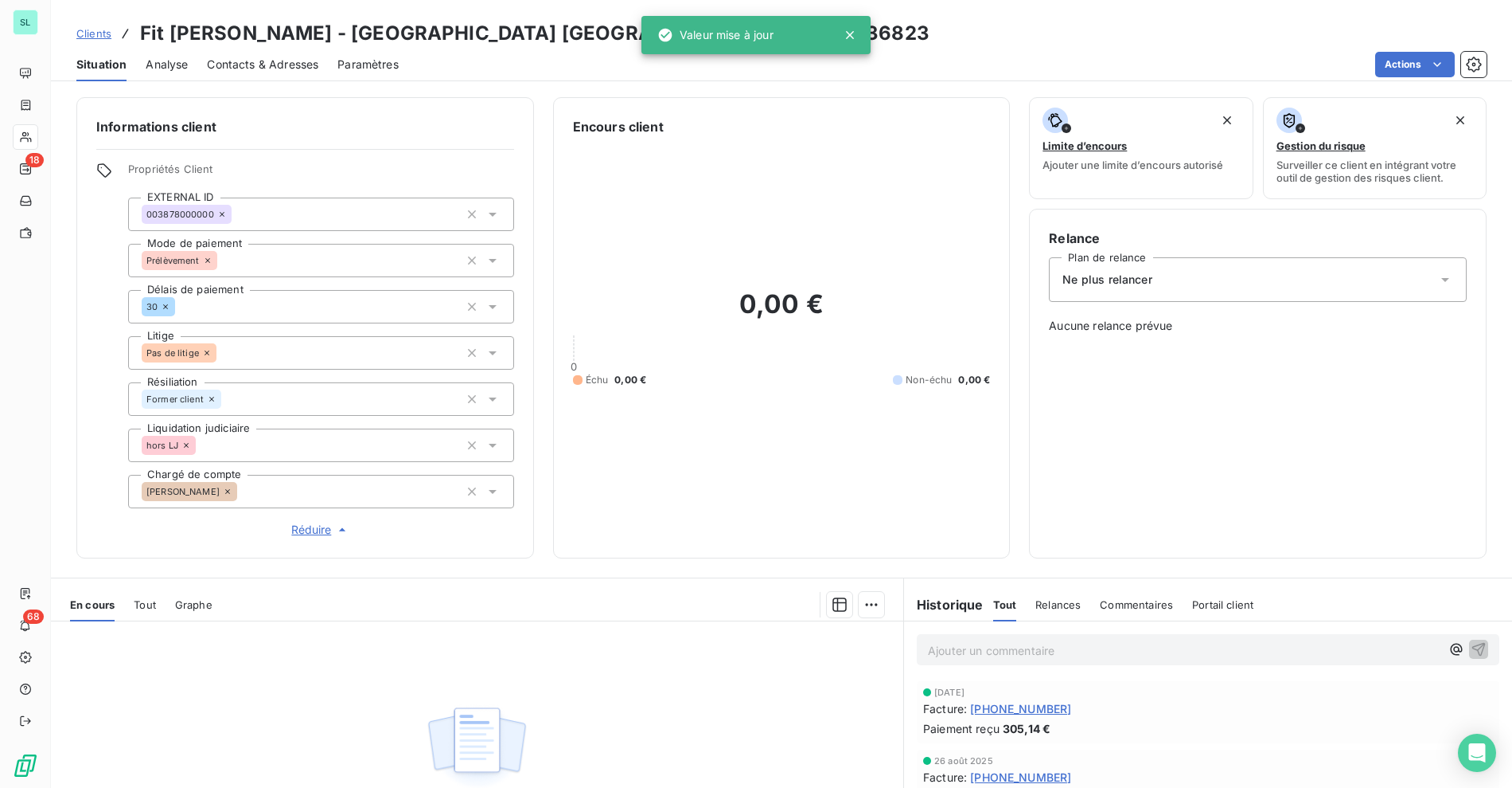
click at [110, 426] on div "Propriétés Client EXTERNAL ID 003878000000 Mode de paiement Prélèvement Délais …" at bounding box center [305, 350] width 418 height 376
click at [182, 443] on icon at bounding box center [186, 445] width 9 height 9
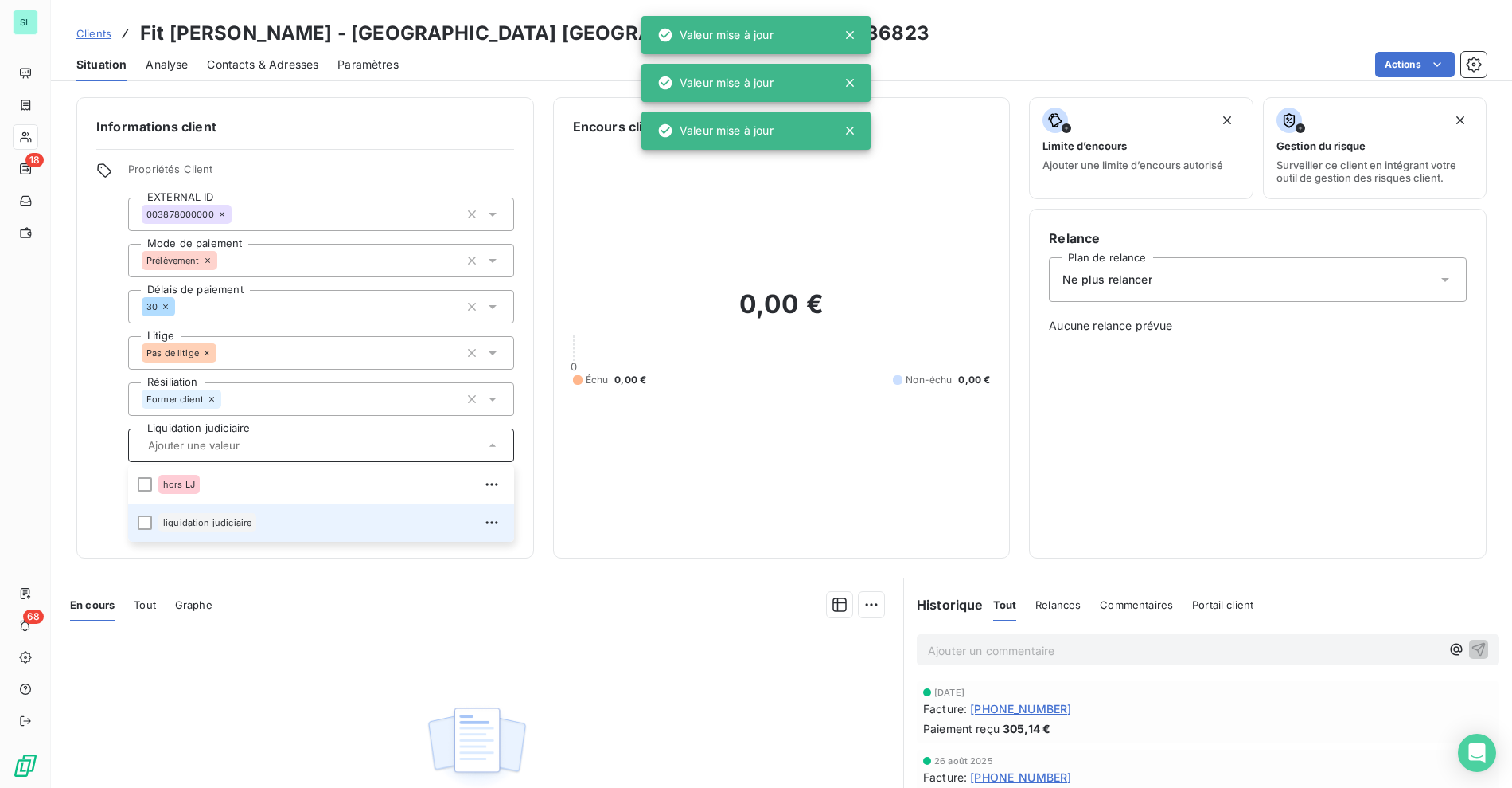
click at [184, 516] on div "liquidation judiciaire" at bounding box center [207, 523] width 98 height 19
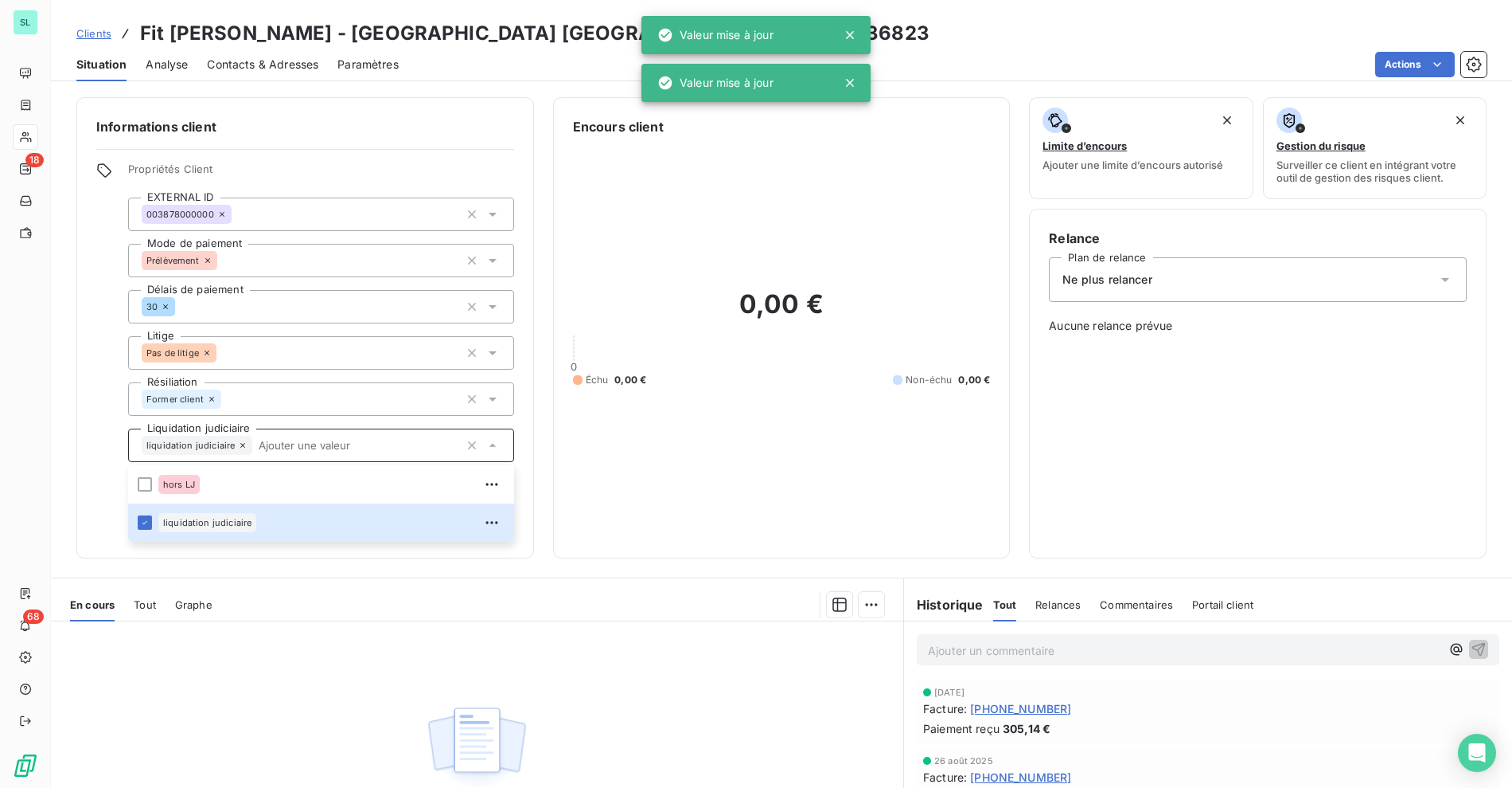
click at [682, 435] on div "0,00 € 0 Échu 0,00 € Non-échu 0,00 €" at bounding box center [782, 337] width 418 height 402
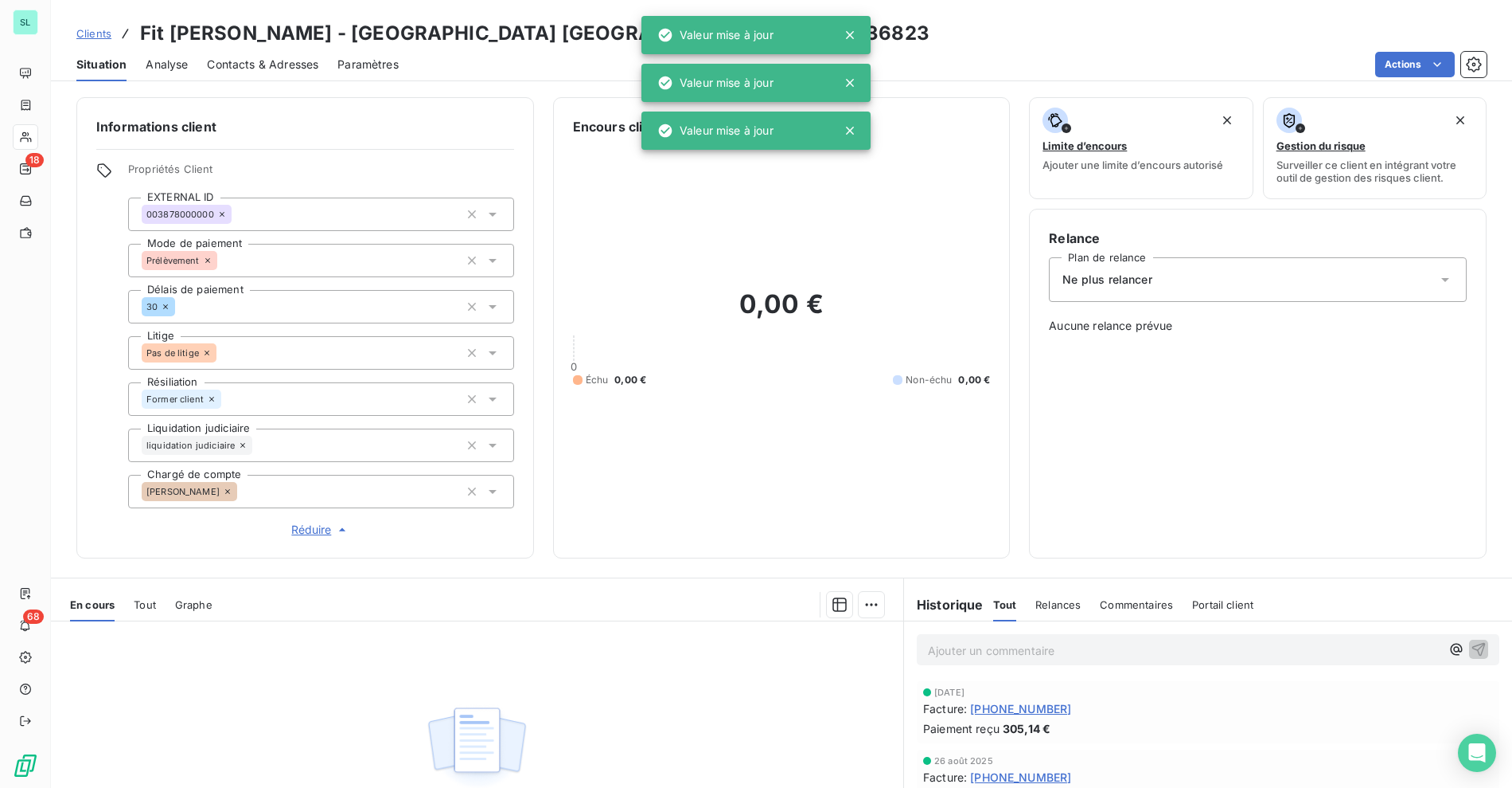
click at [1013, 15] on div "Clients Fit [PERSON_NAME] - Fitness Park [GEOGRAPHIC_DATA] Delicias - 36823 Sit…" at bounding box center [781, 40] width 1461 height 81
